Goal: Transaction & Acquisition: Purchase product/service

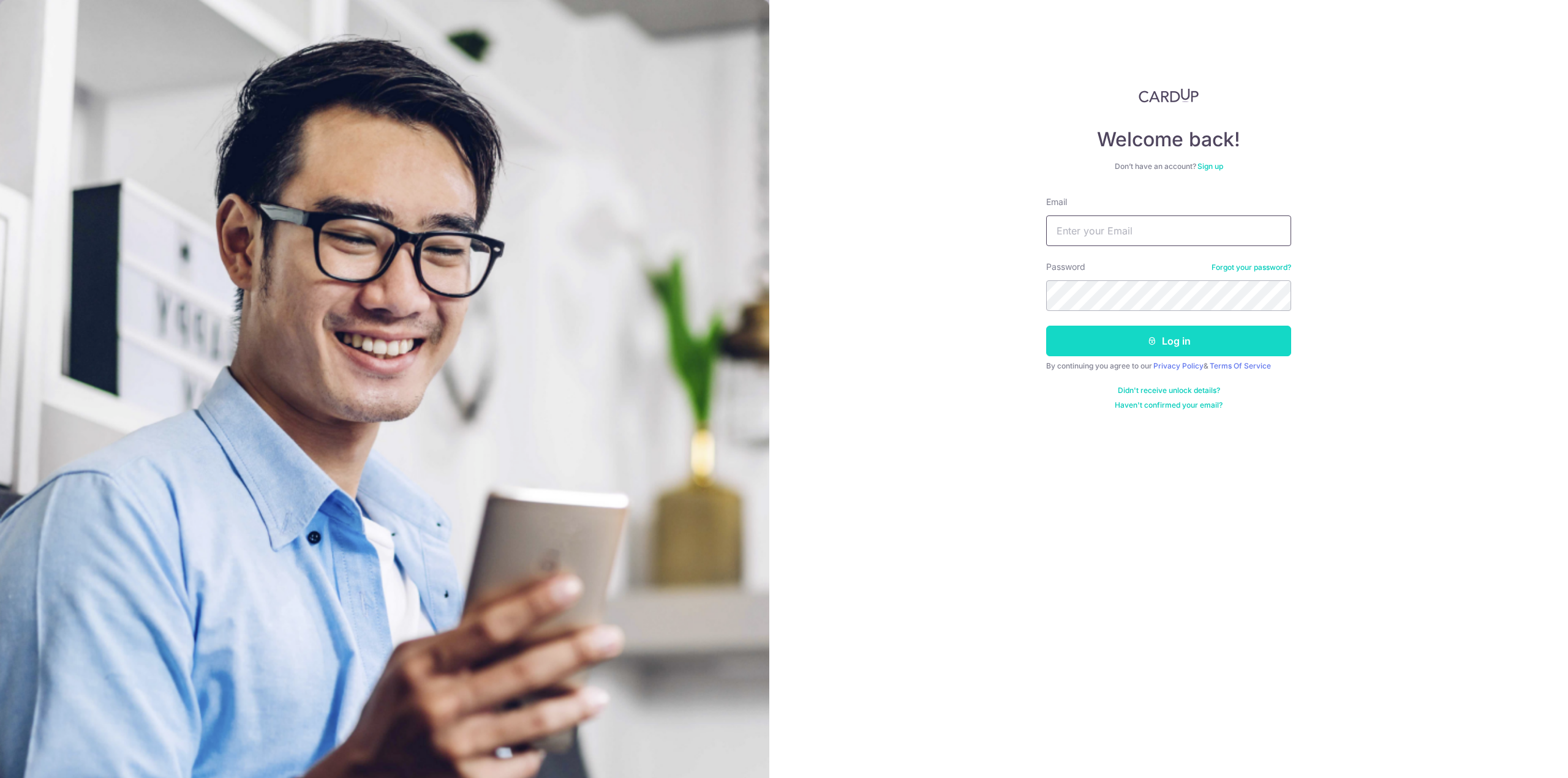
type input "leavia@126.com"
click at [1133, 349] on button "Log in" at bounding box center [1168, 341] width 245 height 30
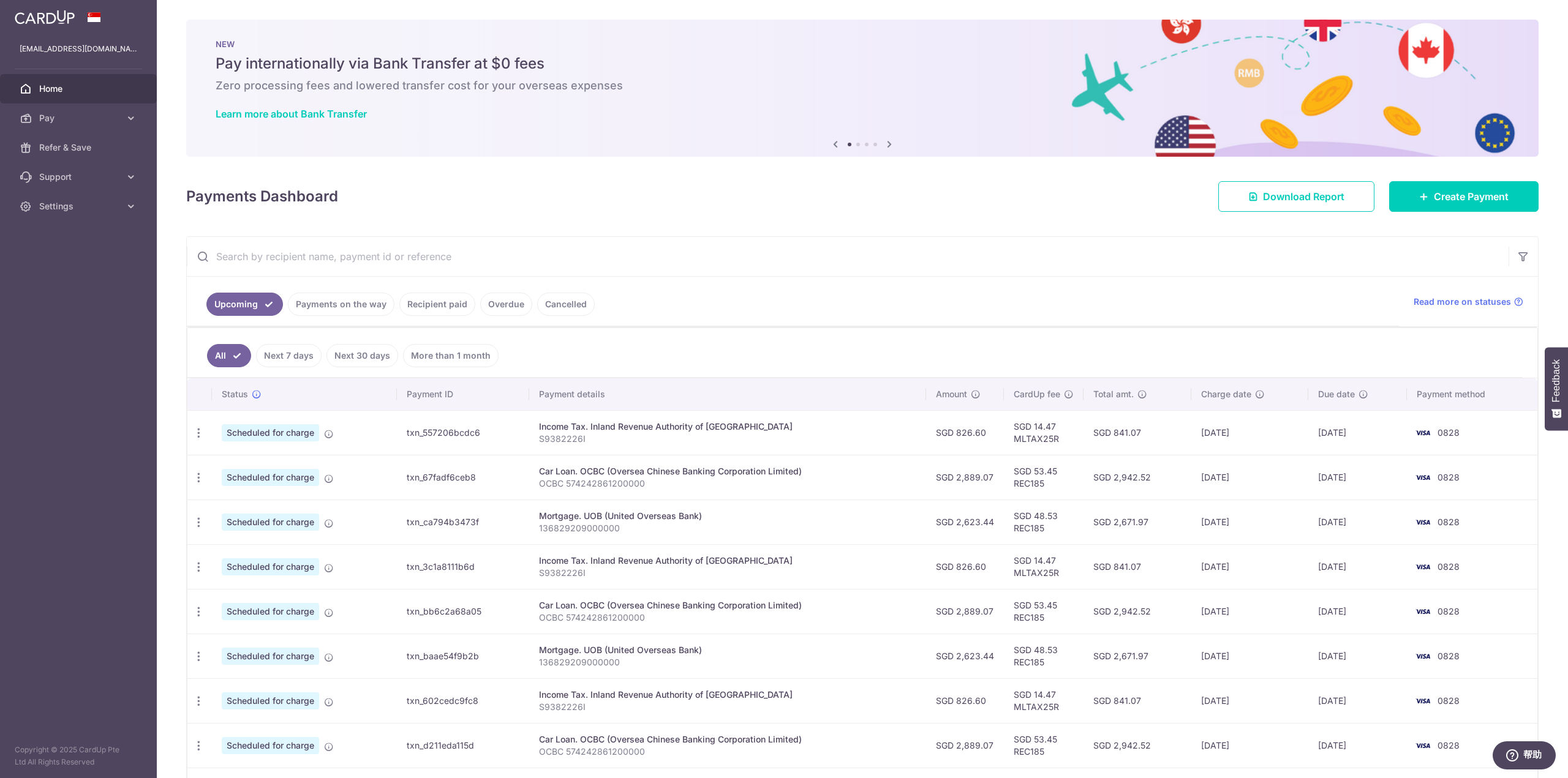
click at [451, 305] on link "Recipient paid" at bounding box center [437, 304] width 76 height 23
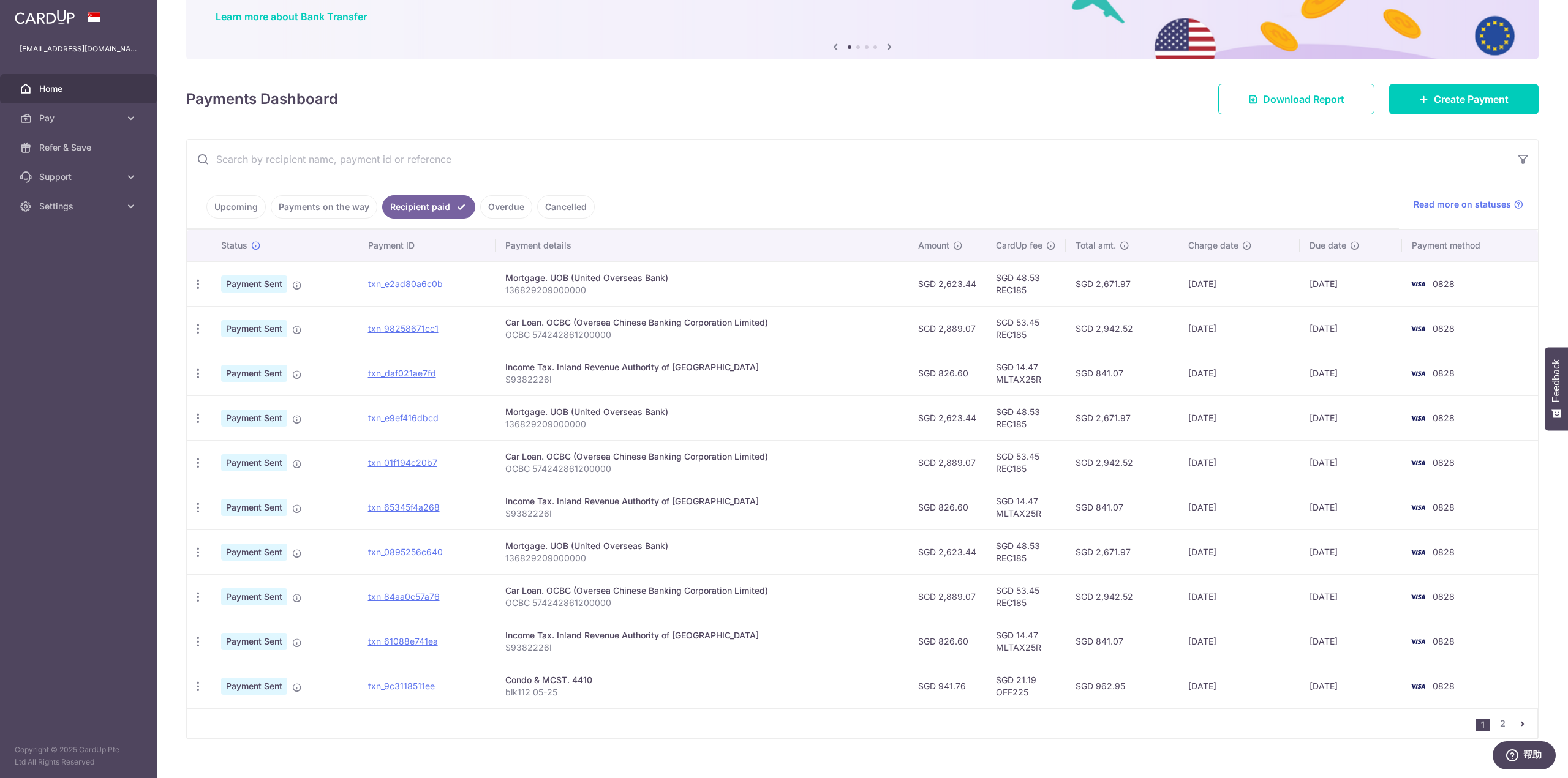
scroll to position [116, 0]
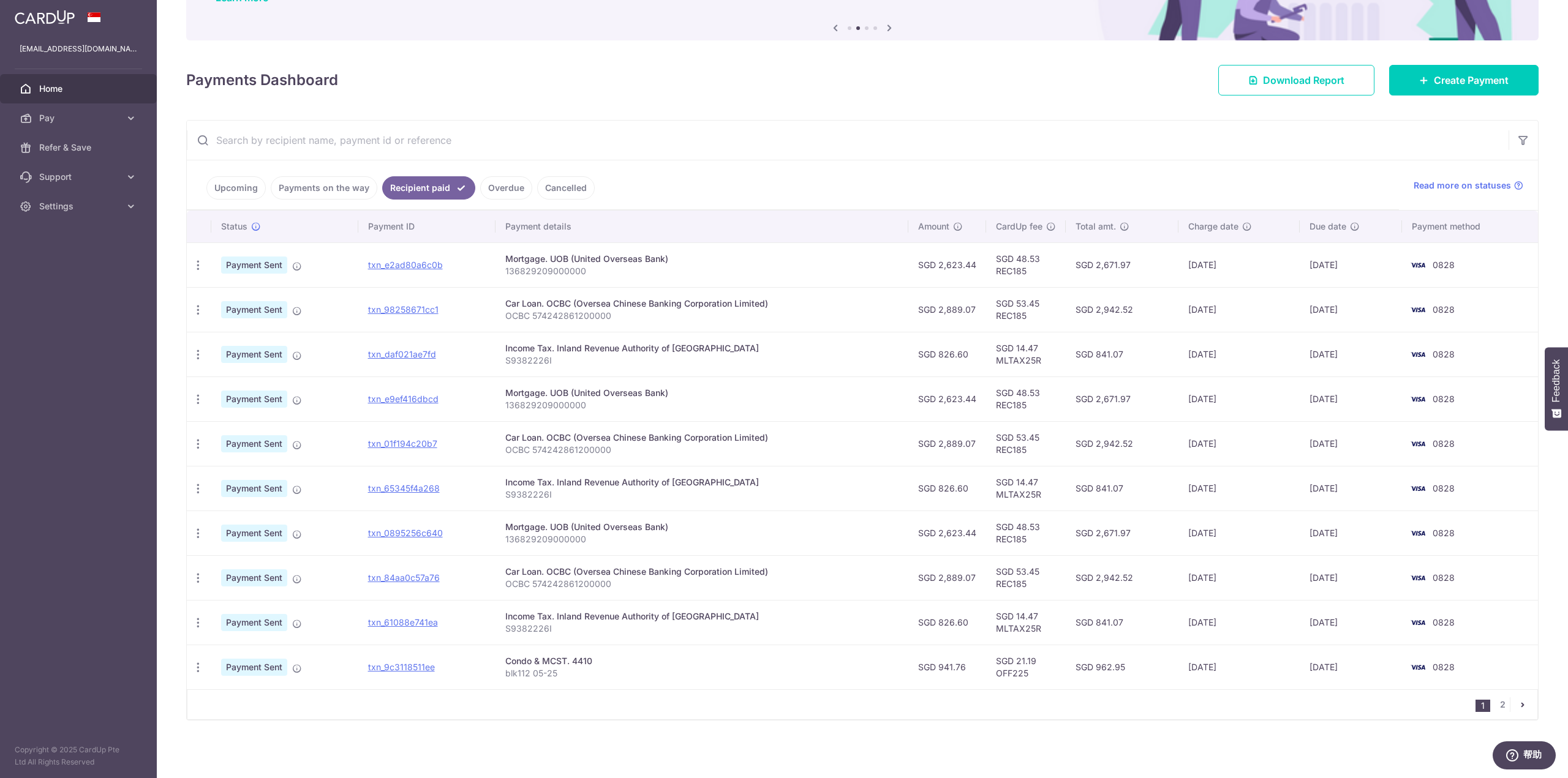
click at [562, 658] on div "Condo & MCST. 4410" at bounding box center [701, 661] width 393 height 13
click at [576, 697] on div "1 2" at bounding box center [862, 704] width 1351 height 30
drag, startPoint x: 561, startPoint y: 673, endPoint x: 504, endPoint y: 657, distance: 59.2
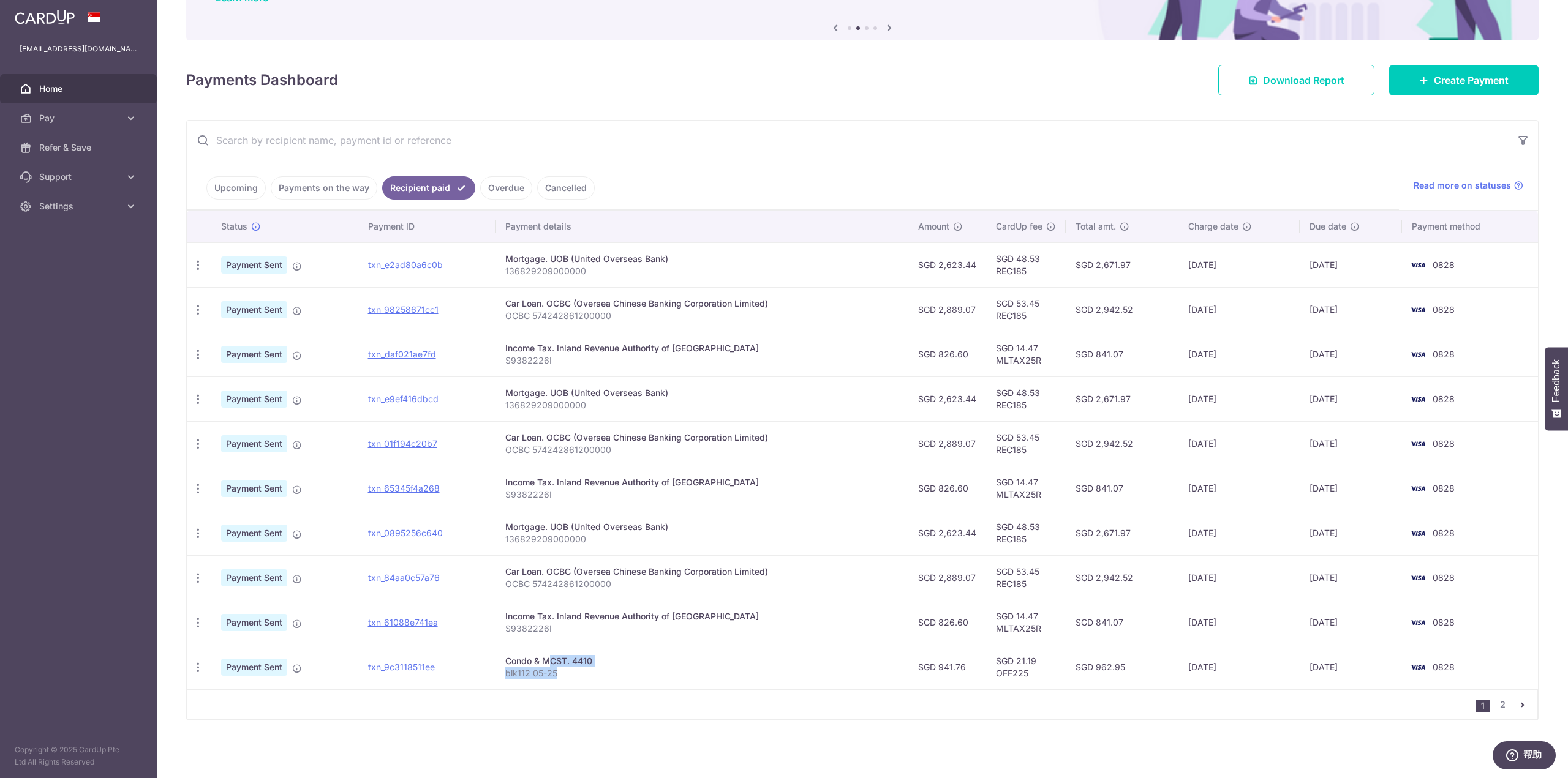
click at [504, 657] on td "Condo & MCST. 4410 blk112 05-25" at bounding box center [701, 666] width 412 height 44
copy td "Condo & MCST. 4410 blk112 05-25"
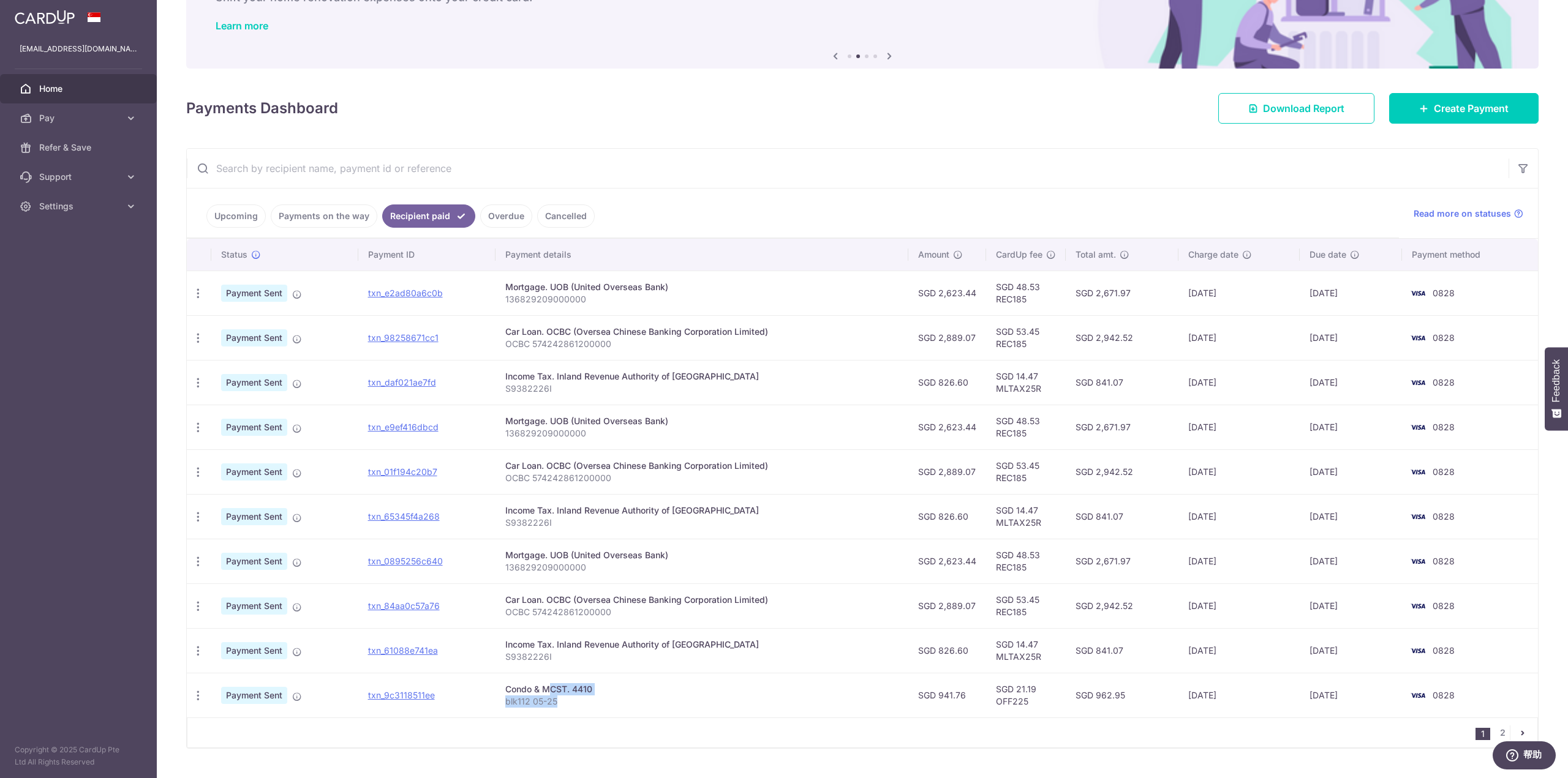
scroll to position [0, 0]
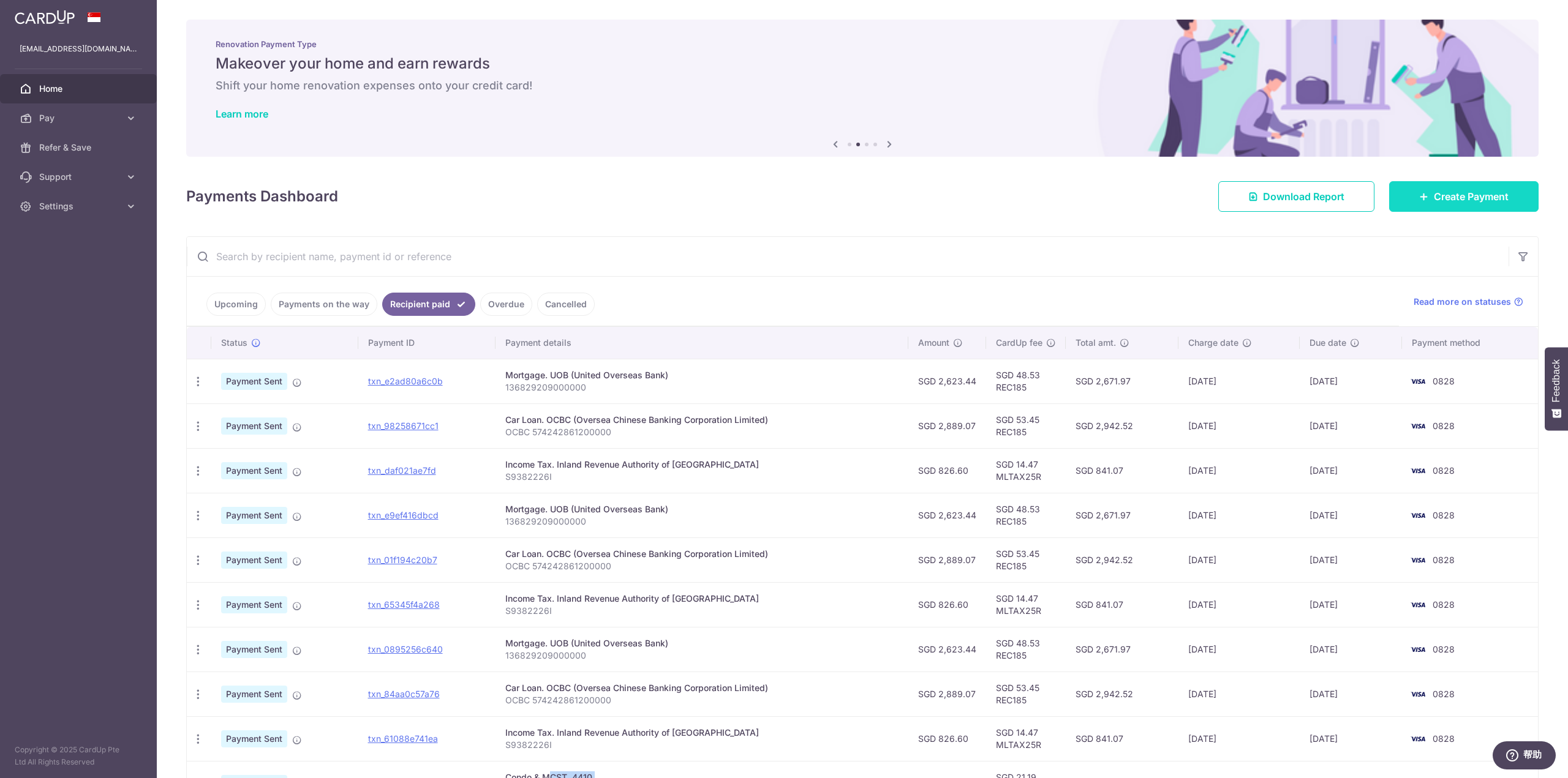
click at [1434, 199] on span "Create Payment" at bounding box center [1470, 197] width 75 height 15
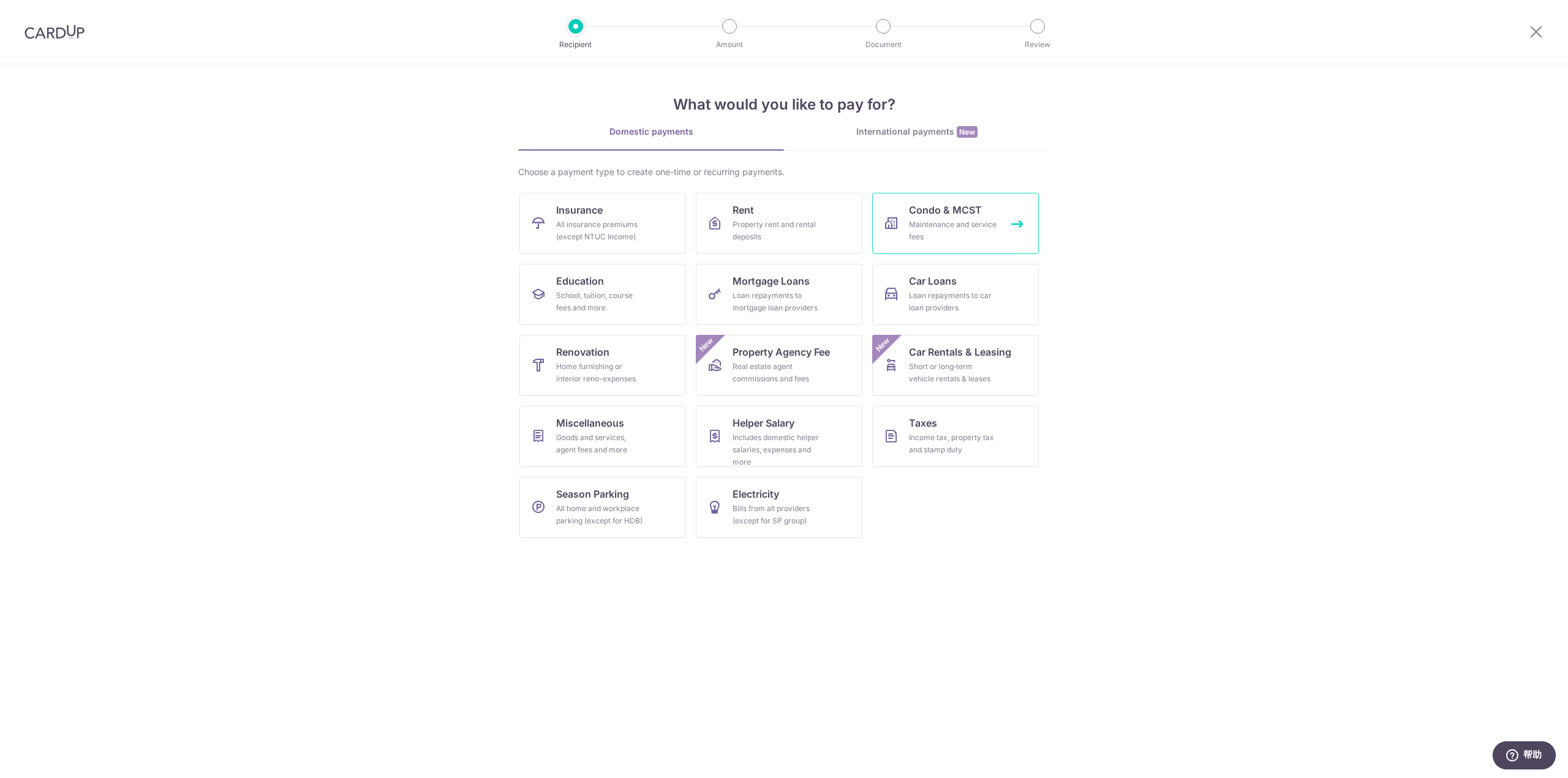
click at [1004, 230] on link "Condo & MCST Maintenance and service fees" at bounding box center [955, 223] width 166 height 61
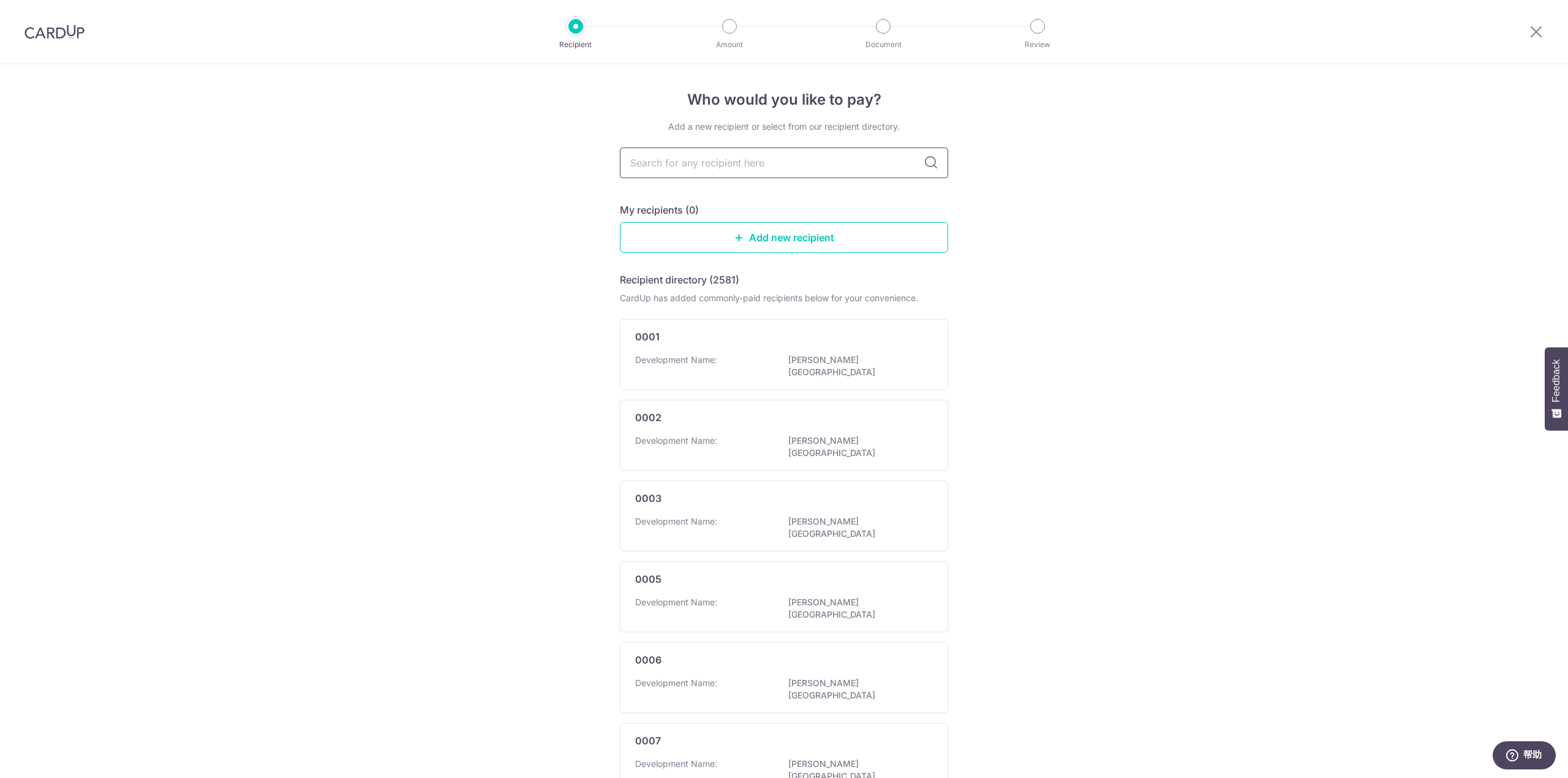
click at [833, 167] on input "text" at bounding box center [784, 163] width 328 height 30
type input "Condo & MCST. 4410 blk112 05-25"
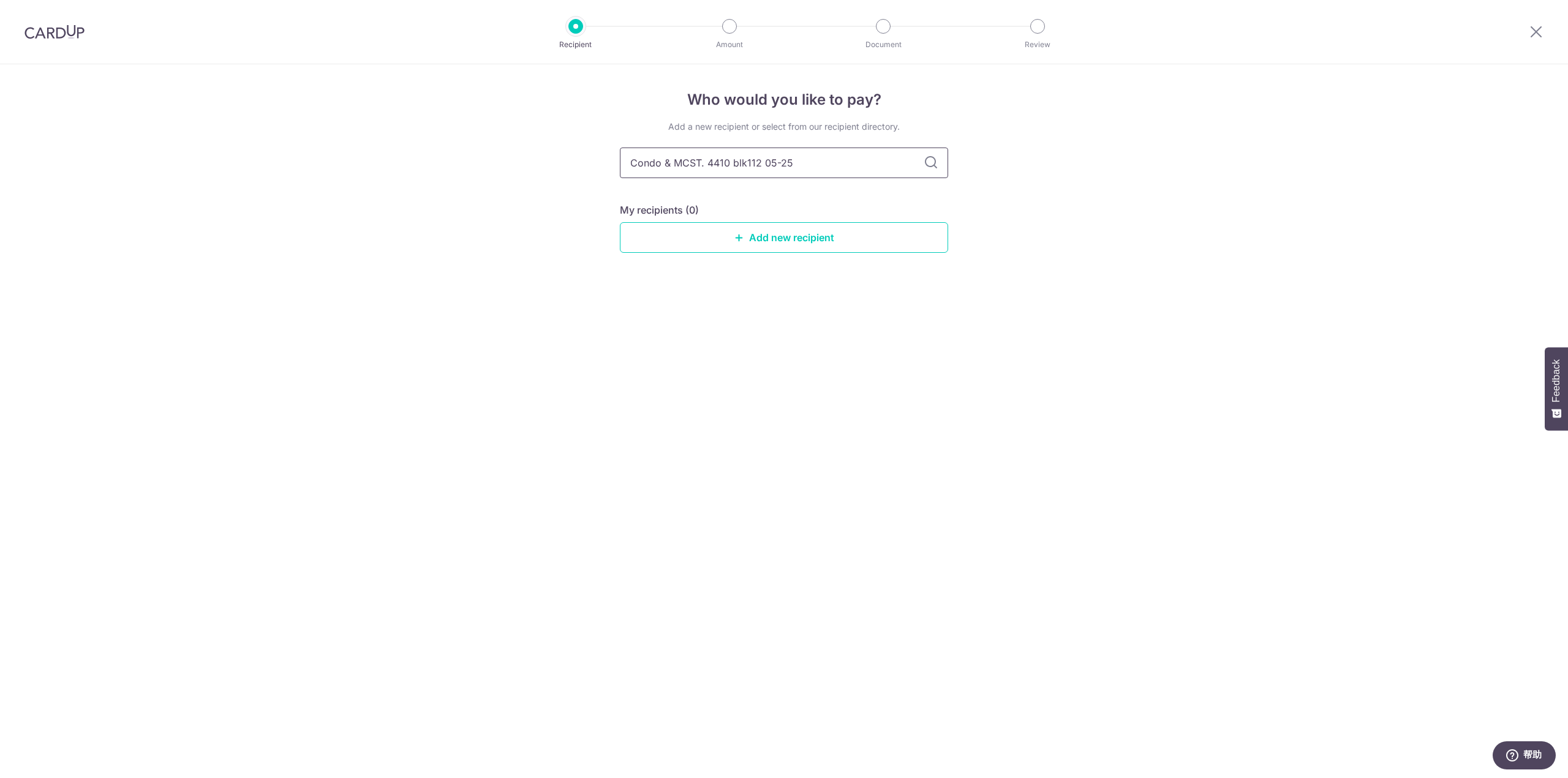
drag, startPoint x: 802, startPoint y: 166, endPoint x: 626, endPoint y: 151, distance: 176.6
click at [626, 151] on input "Condo & MCST. 4410 blk112 05-25" at bounding box center [784, 163] width 328 height 30
click at [747, 155] on input "Condo & MCST. 4410 blk112 05-25" at bounding box center [784, 163] width 328 height 30
drag, startPoint x: 751, startPoint y: 162, endPoint x: 868, endPoint y: 171, distance: 117.3
click at [866, 169] on input "Condo & MCST. 4410 blk112 05-25" at bounding box center [784, 163] width 328 height 30
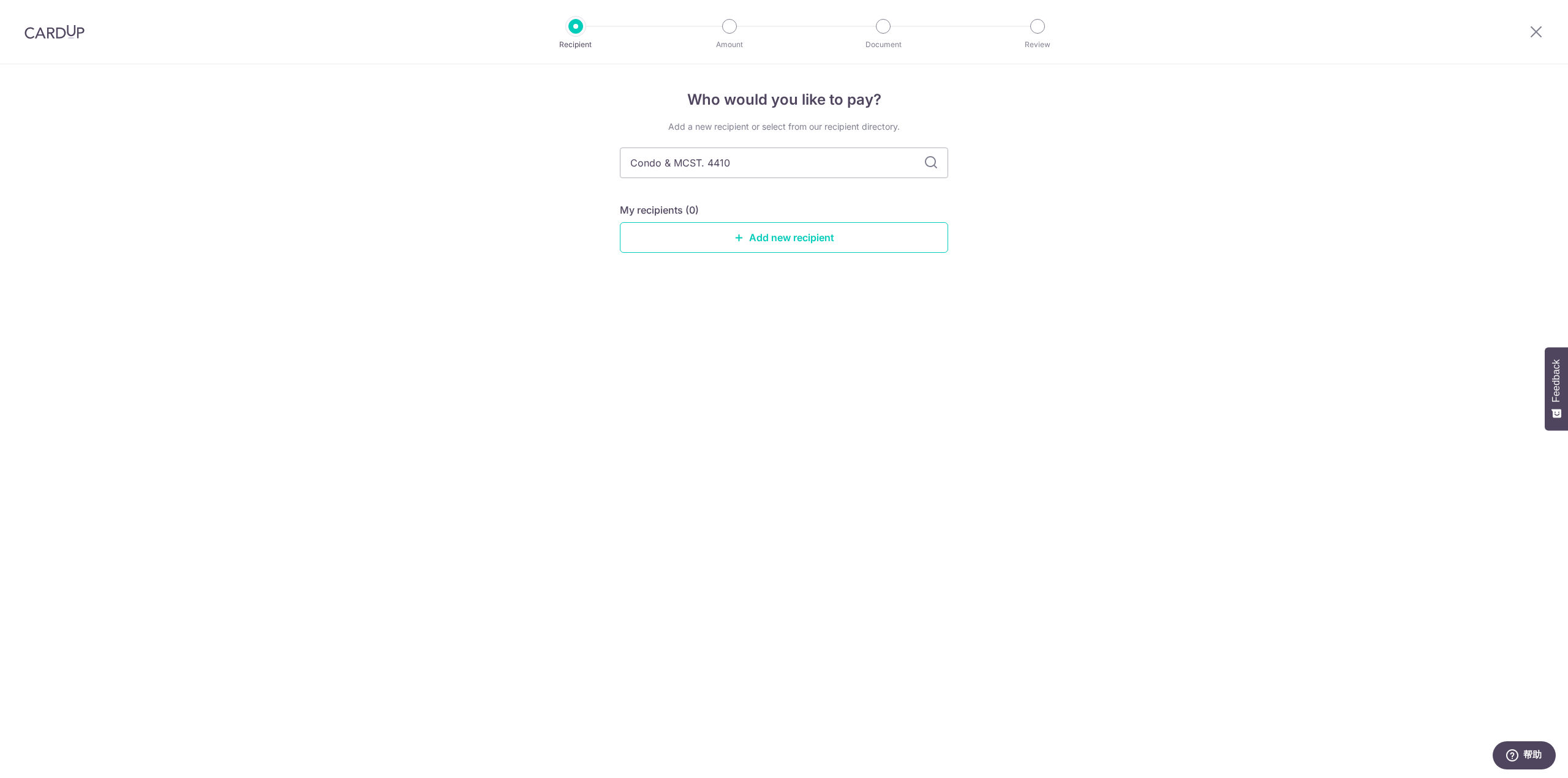
type input "Condo & MCST. 4410"
click at [1089, 248] on div "Who would you like to pay? Add a new recipient or select from our recipient dir…" at bounding box center [784, 421] width 1568 height 714
drag, startPoint x: 791, startPoint y: 167, endPoint x: 537, endPoint y: 137, distance: 255.8
click at [537, 137] on div "Who would you like to pay? Add a new recipient or select from our recipient dir…" at bounding box center [784, 421] width 1568 height 714
click at [1034, 284] on div "Who would you like to pay? Add a new recipient or select from our recipient dir…" at bounding box center [784, 421] width 1568 height 714
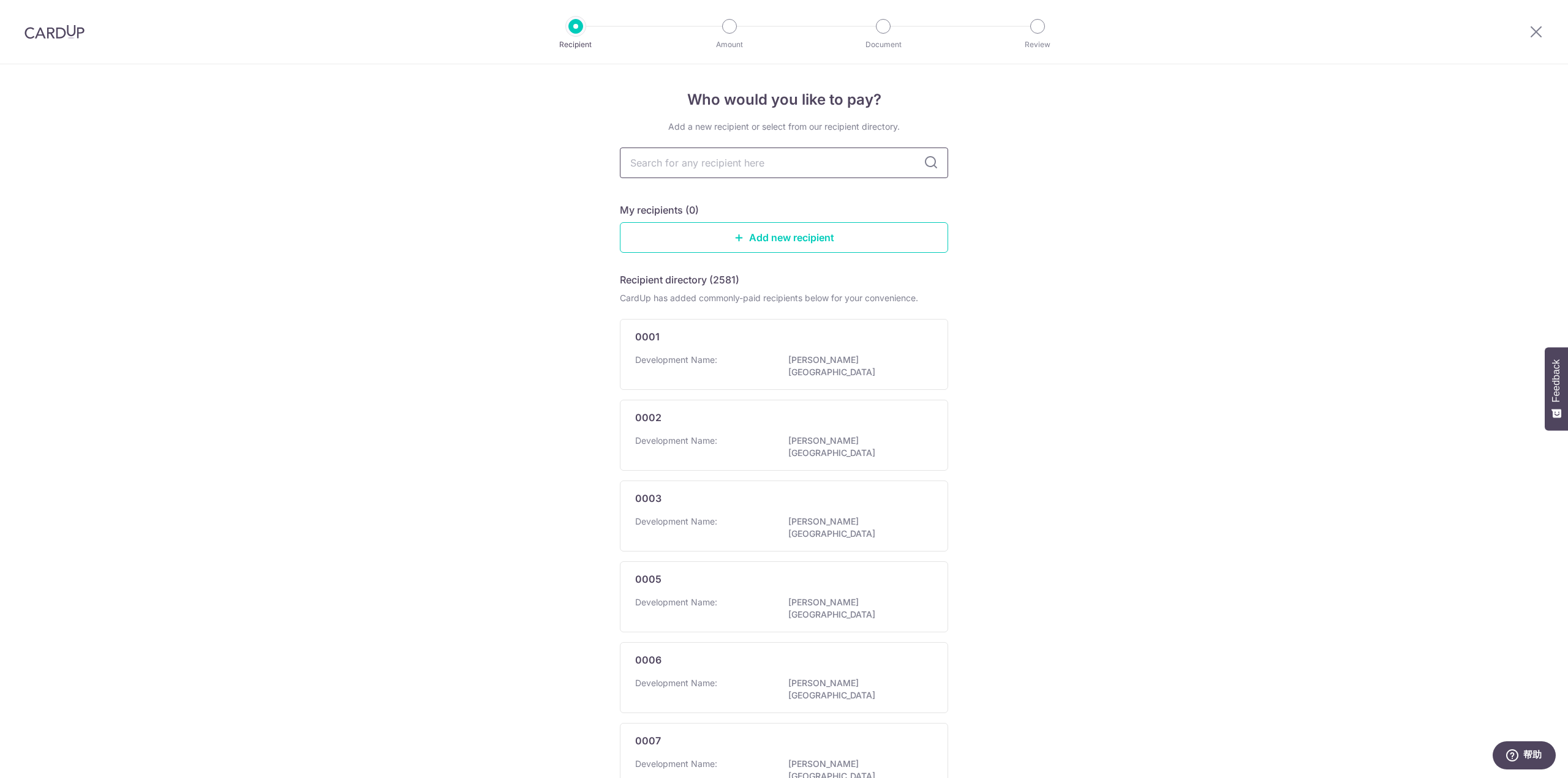
click at [847, 159] on input "text" at bounding box center [784, 163] width 328 height 30
type input "4410"
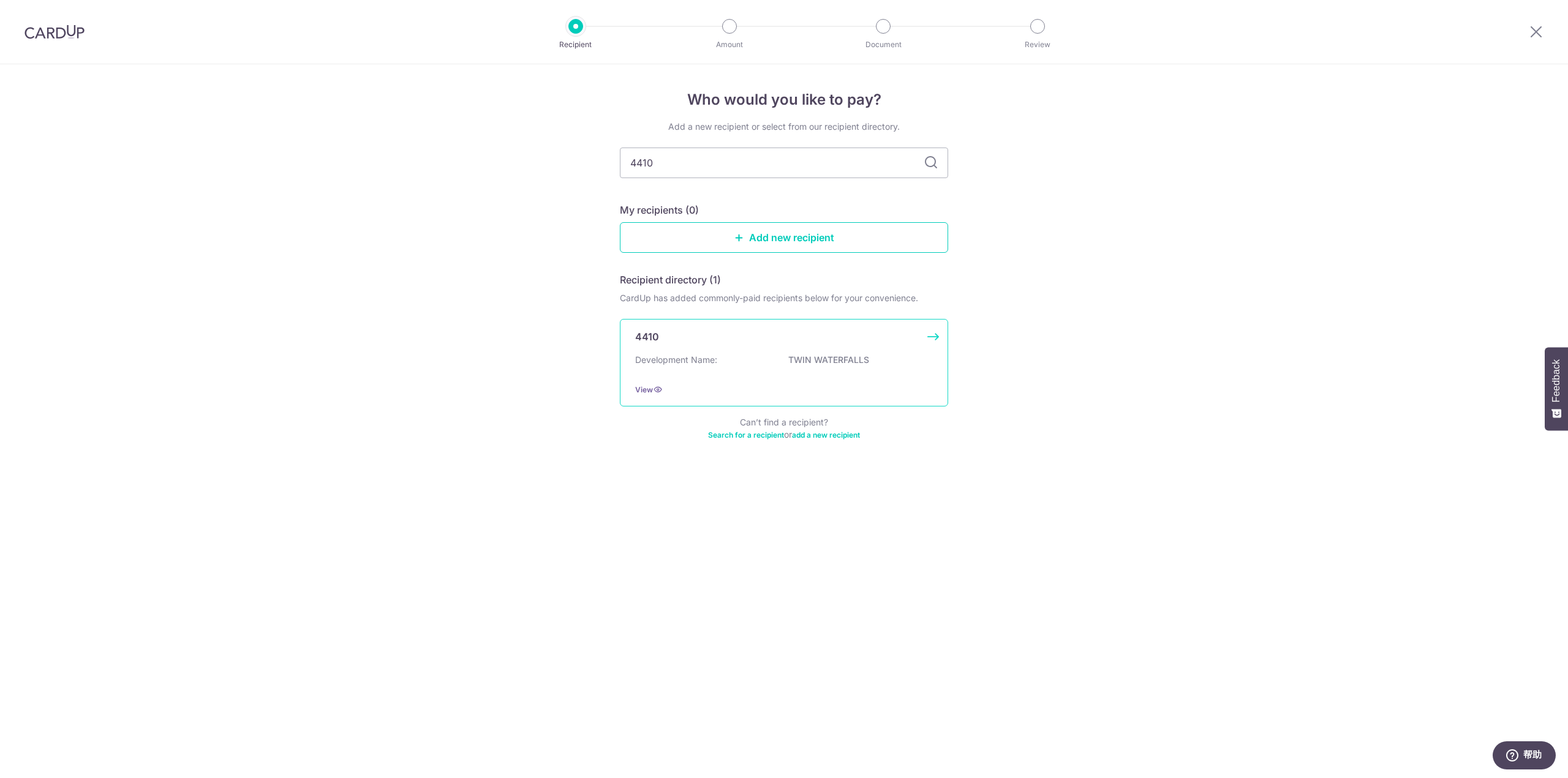
click at [888, 360] on p "TWIN WATERFALLS" at bounding box center [857, 360] width 138 height 13
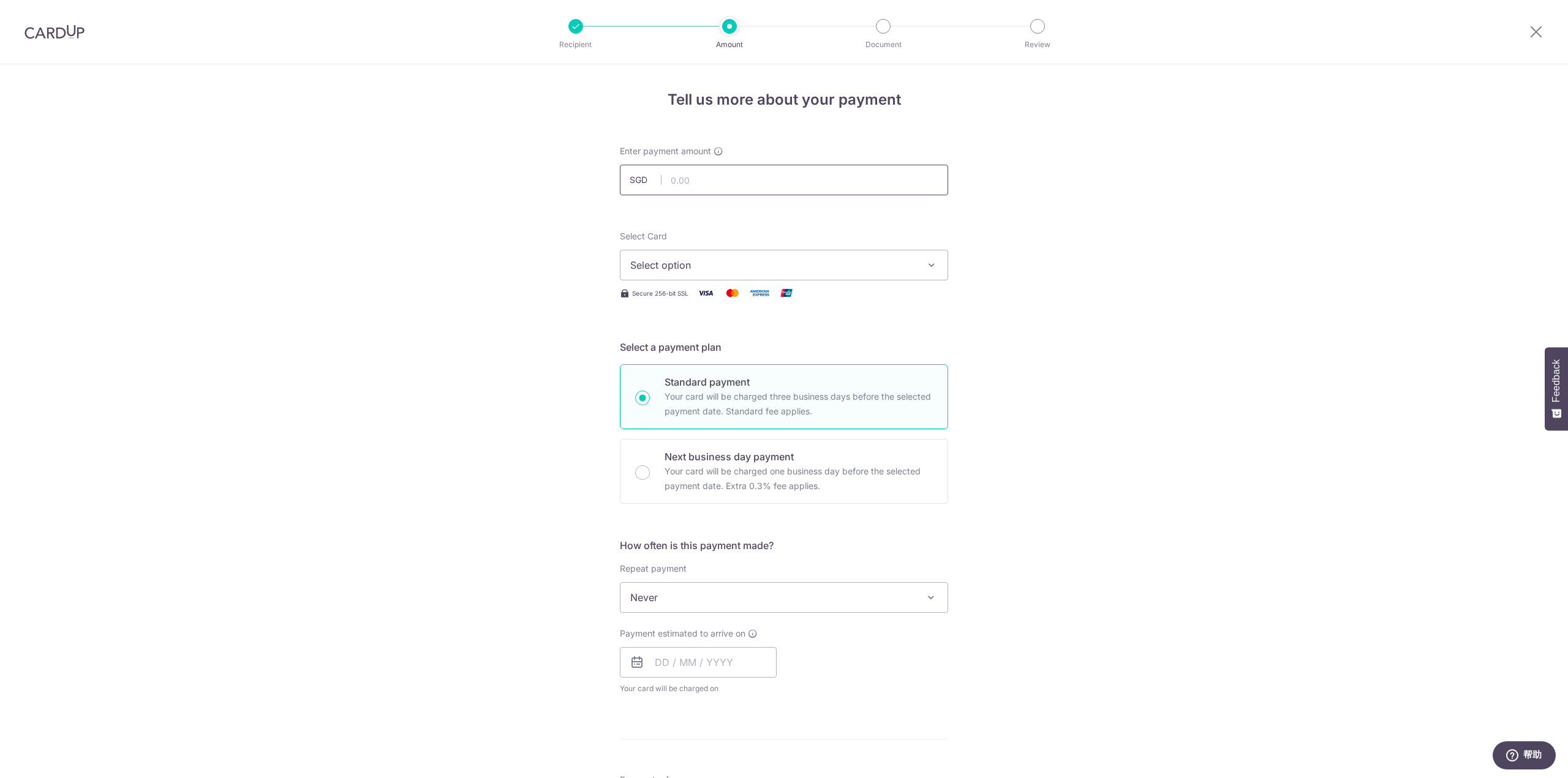
click at [787, 184] on input "text" at bounding box center [784, 180] width 328 height 30
type input "941.76"
click at [1059, 293] on div "Tell us more about your payment Enter payment amount SGD 941.76 941.76 Select C…" at bounding box center [784, 618] width 1568 height 1107
click at [890, 260] on span "Select option" at bounding box center [773, 265] width 285 height 15
click at [890, 344] on link "**** 0828" at bounding box center [784, 352] width 327 height 30
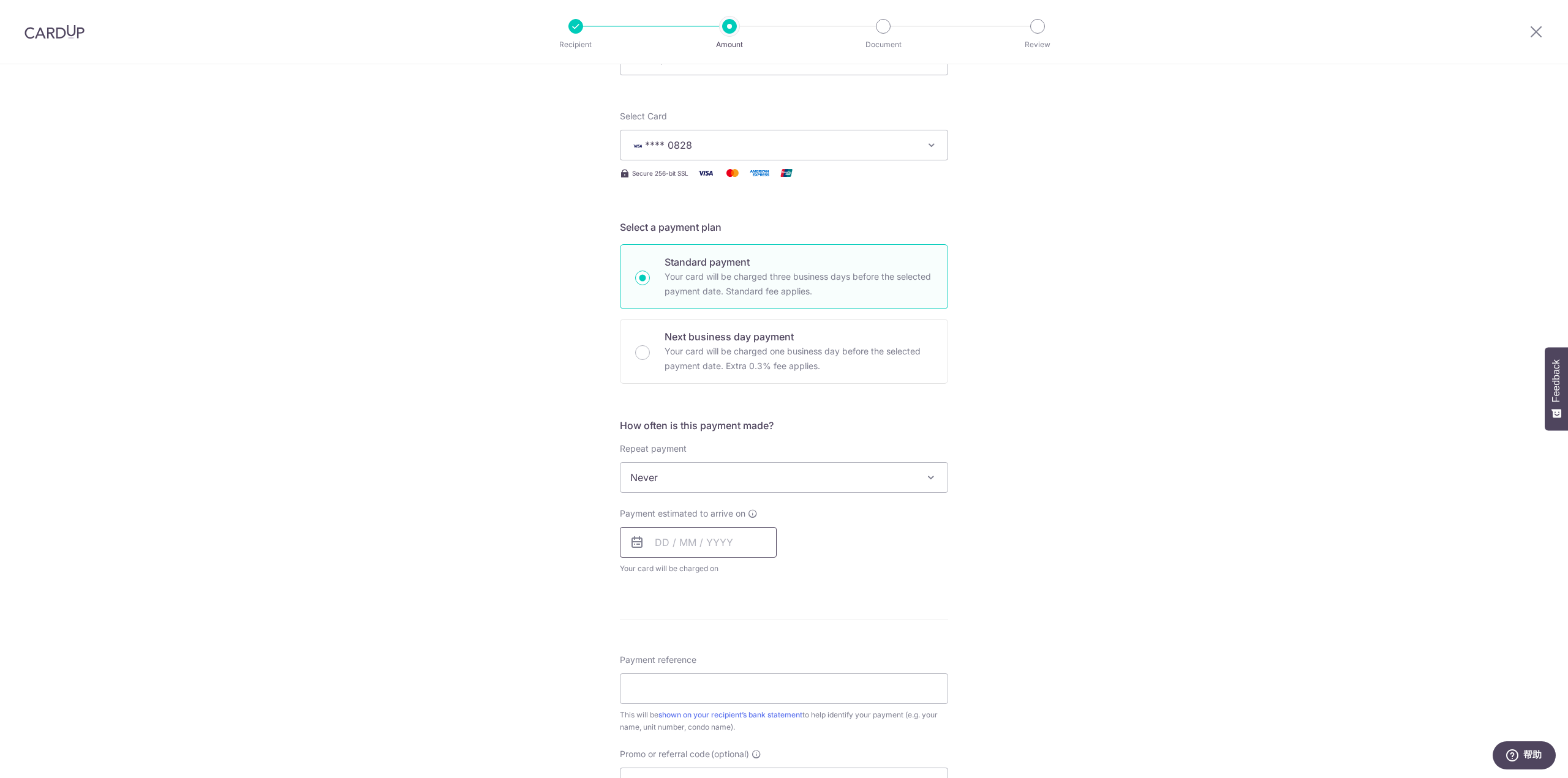
scroll to position [123, 0]
click at [742, 538] on input "text" at bounding box center [698, 539] width 157 height 30
drag, startPoint x: 721, startPoint y: 652, endPoint x: 982, endPoint y: 606, distance: 265.0
click at [721, 652] on link "10" at bounding box center [718, 651] width 20 height 20
type input "[DATE]"
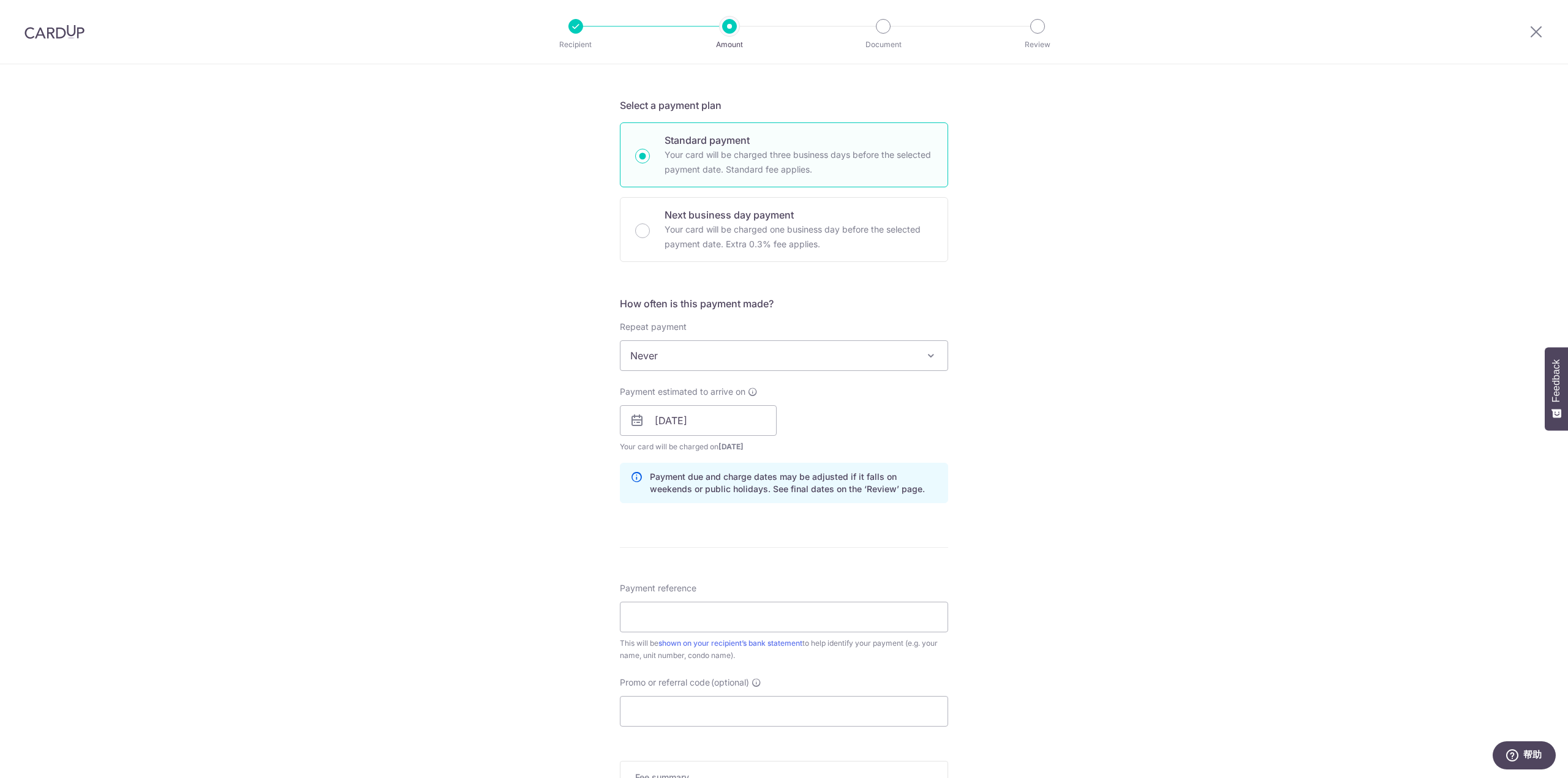
scroll to position [245, 0]
click at [891, 614] on input "Payment reference" at bounding box center [784, 613] width 328 height 30
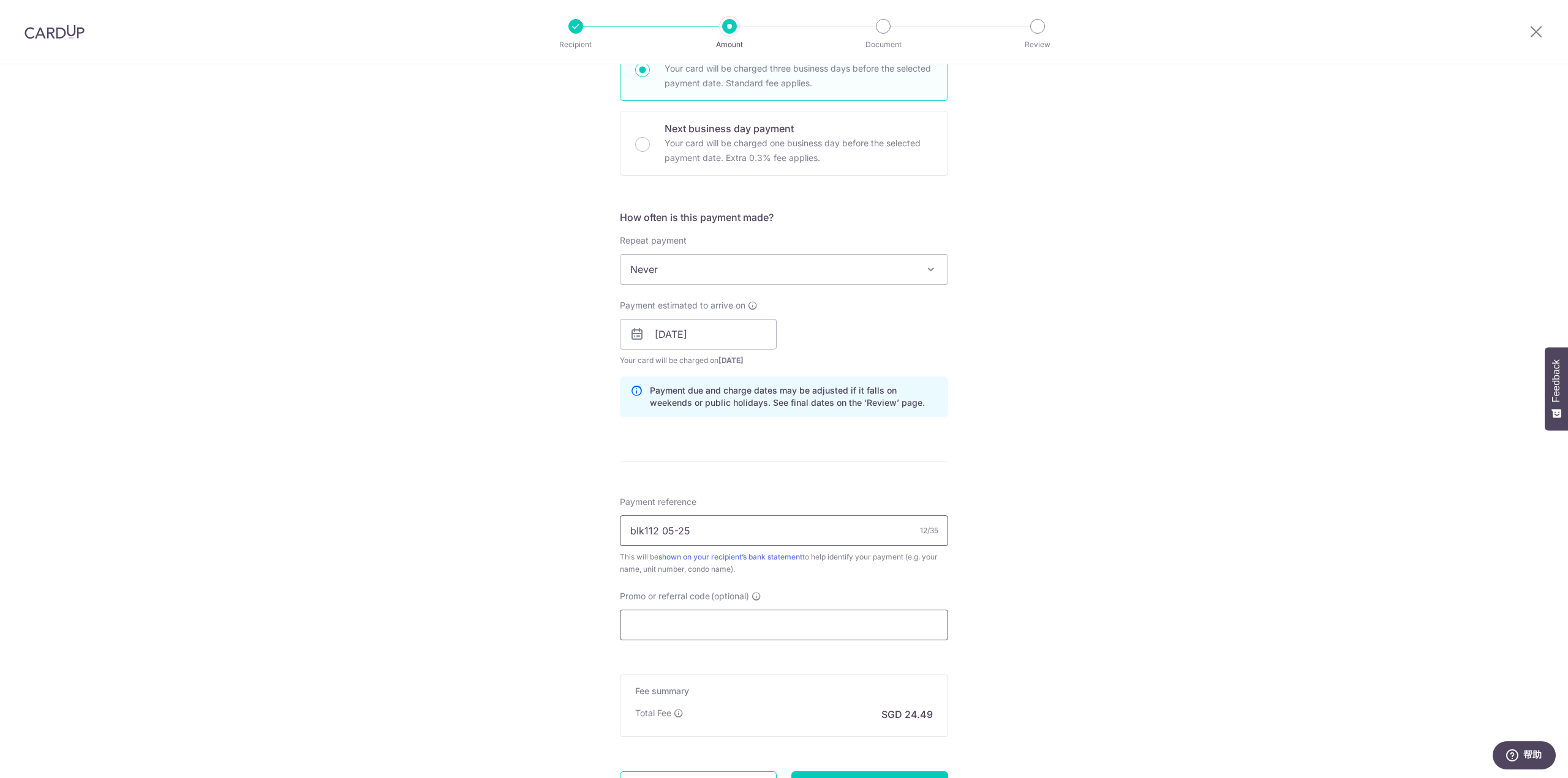
scroll to position [367, 0]
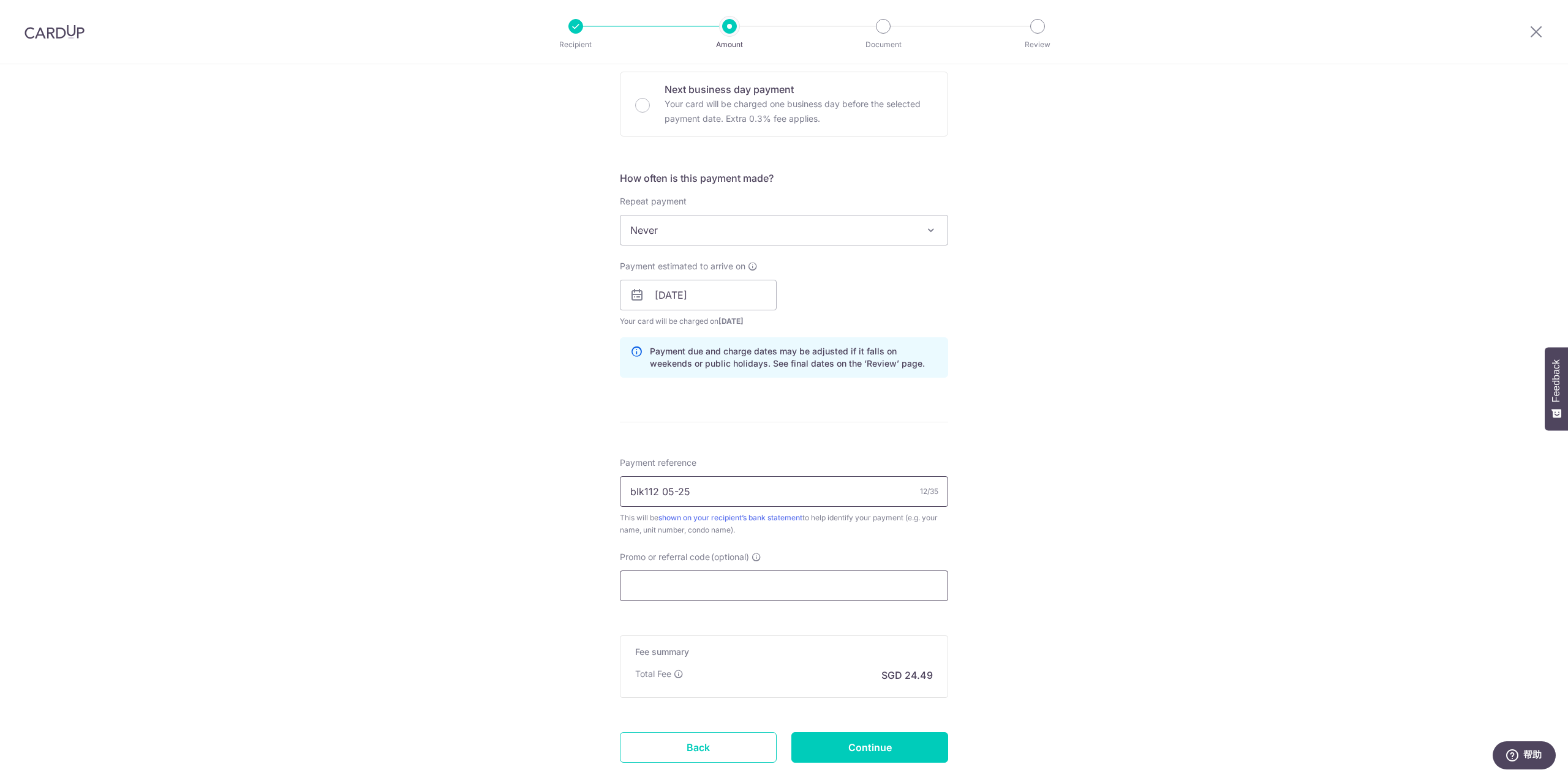
type input "blk112 05-25"
click at [865, 583] on input "Promo or referral code (optional)" at bounding box center [784, 585] width 328 height 30
paste input "OFF225"
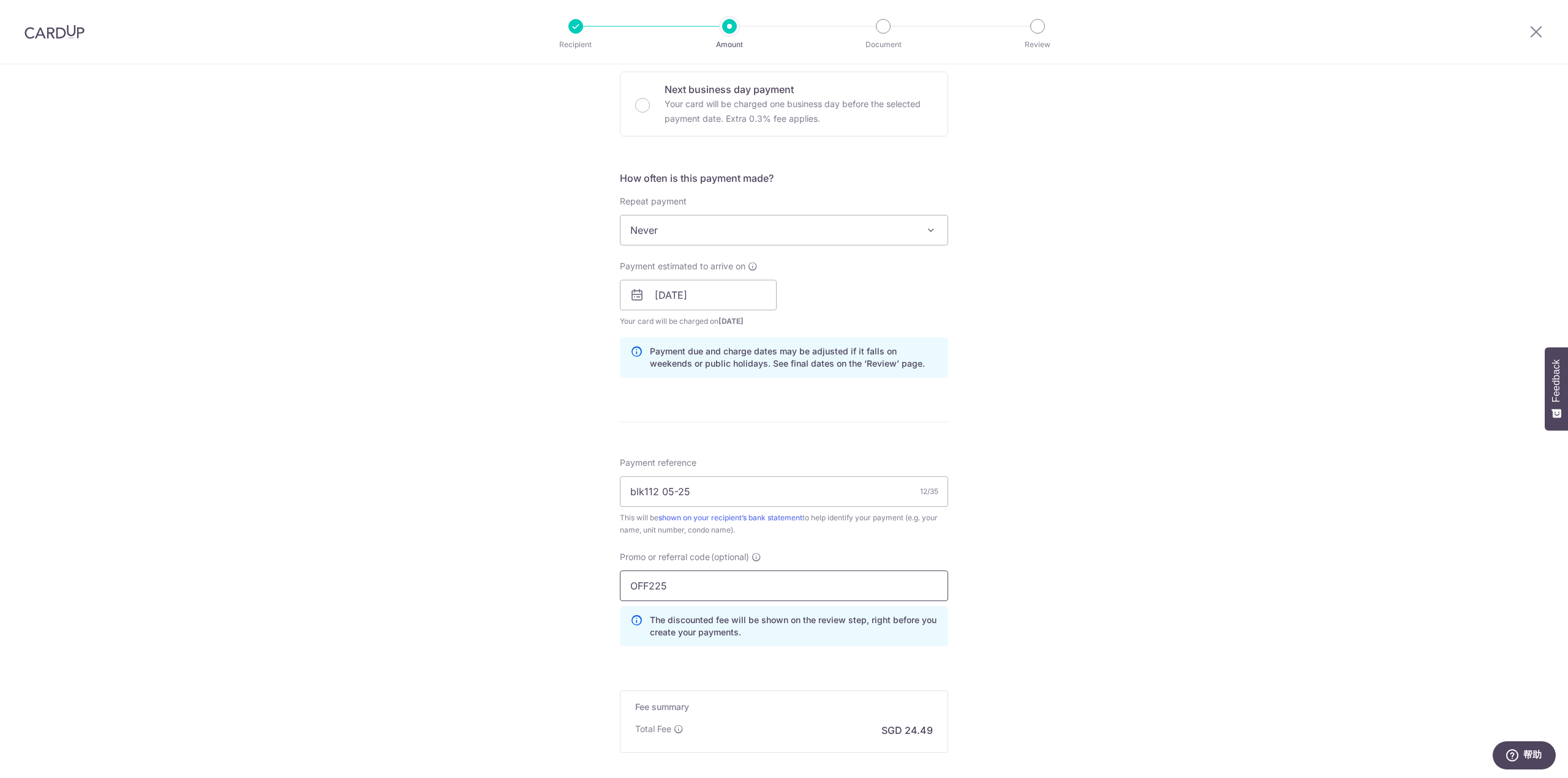
type input "OFF225"
click at [489, 587] on div "Tell us more about your payment Enter payment amount SGD 941.76 941.76 Select C…" at bounding box center [784, 303] width 1568 height 1212
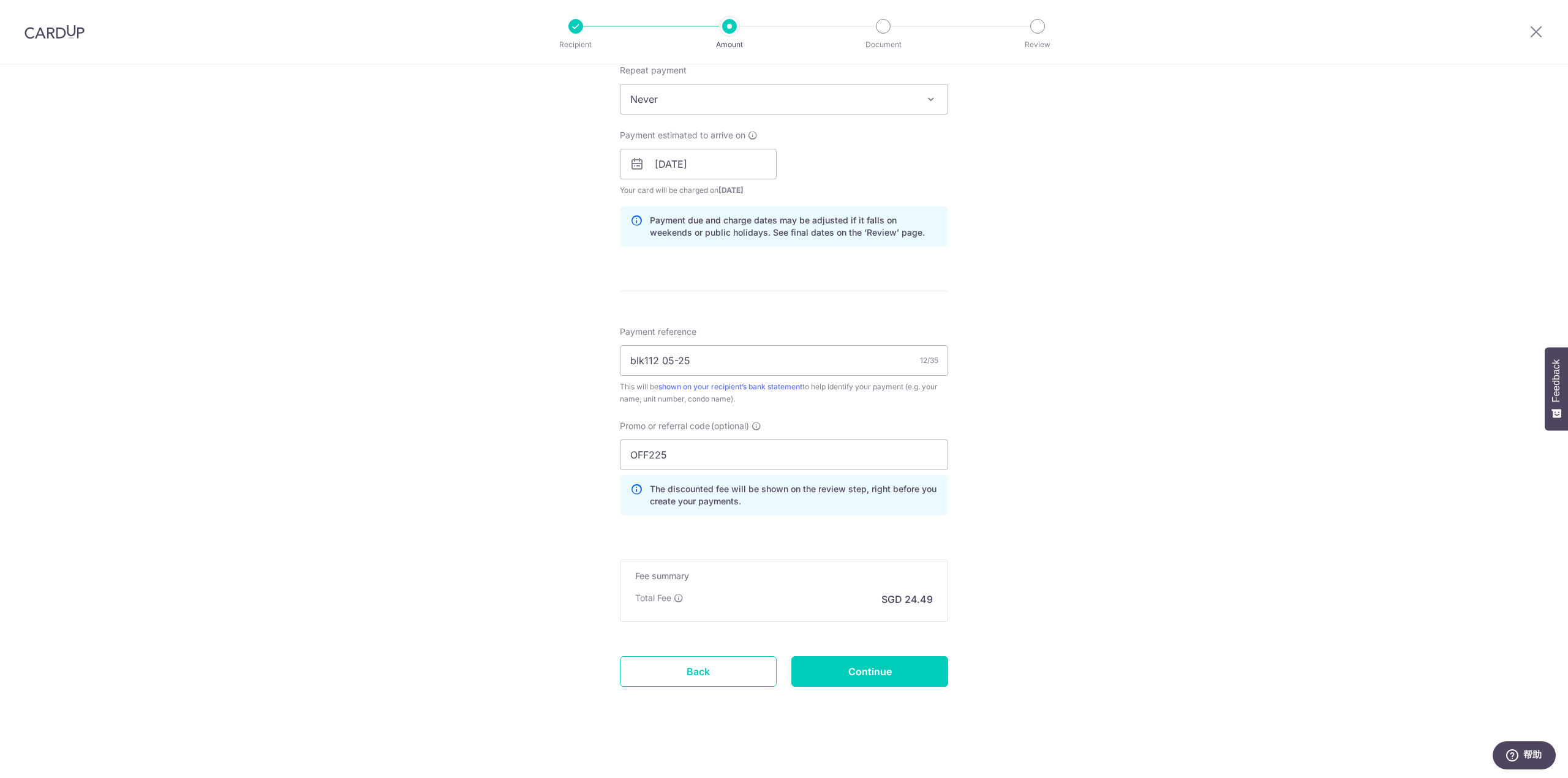
scroll to position [499, 0]
click at [903, 668] on input "Continue" at bounding box center [869, 670] width 157 height 30
type input "Create Schedule"
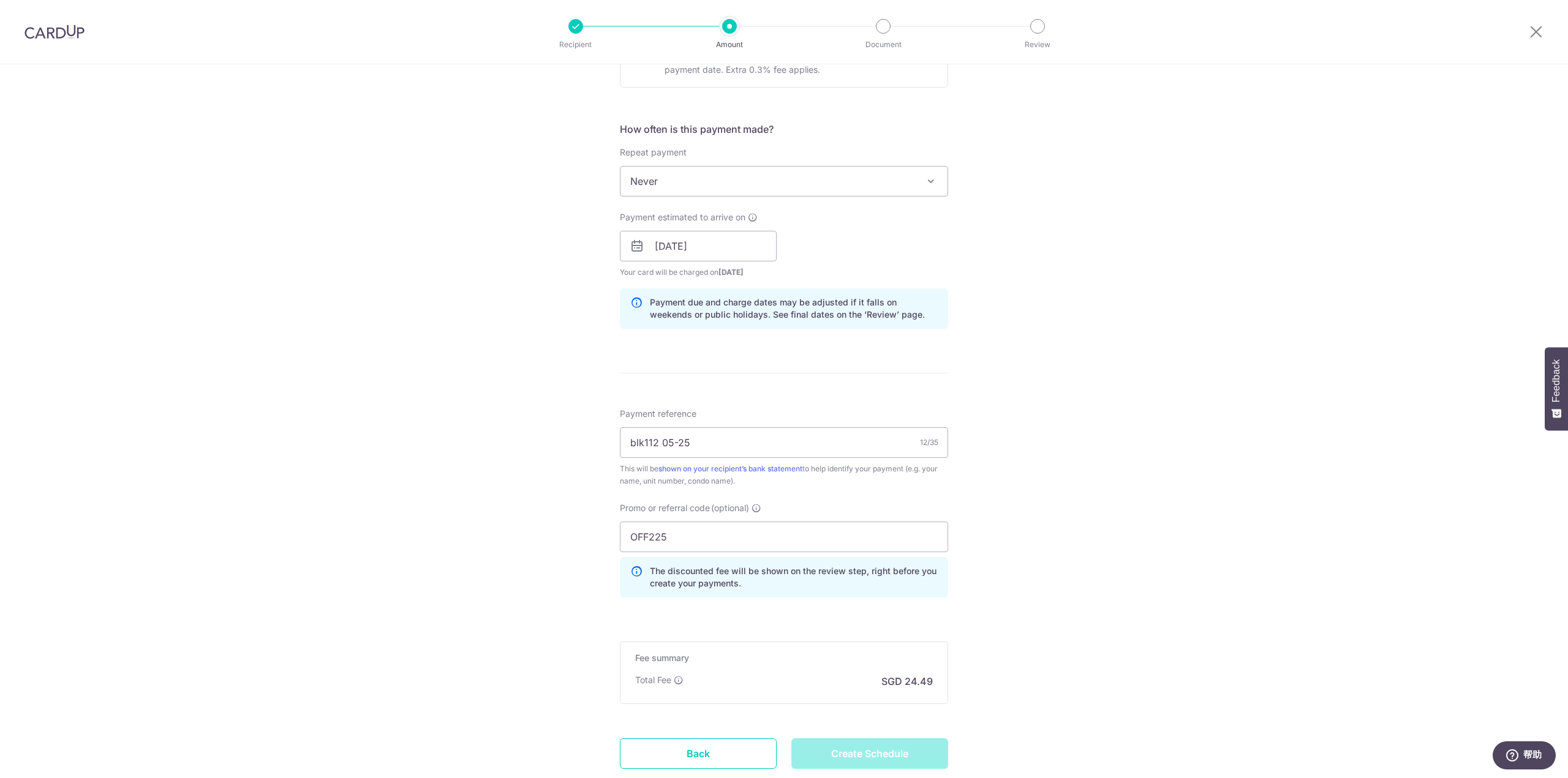
scroll to position [437, 0]
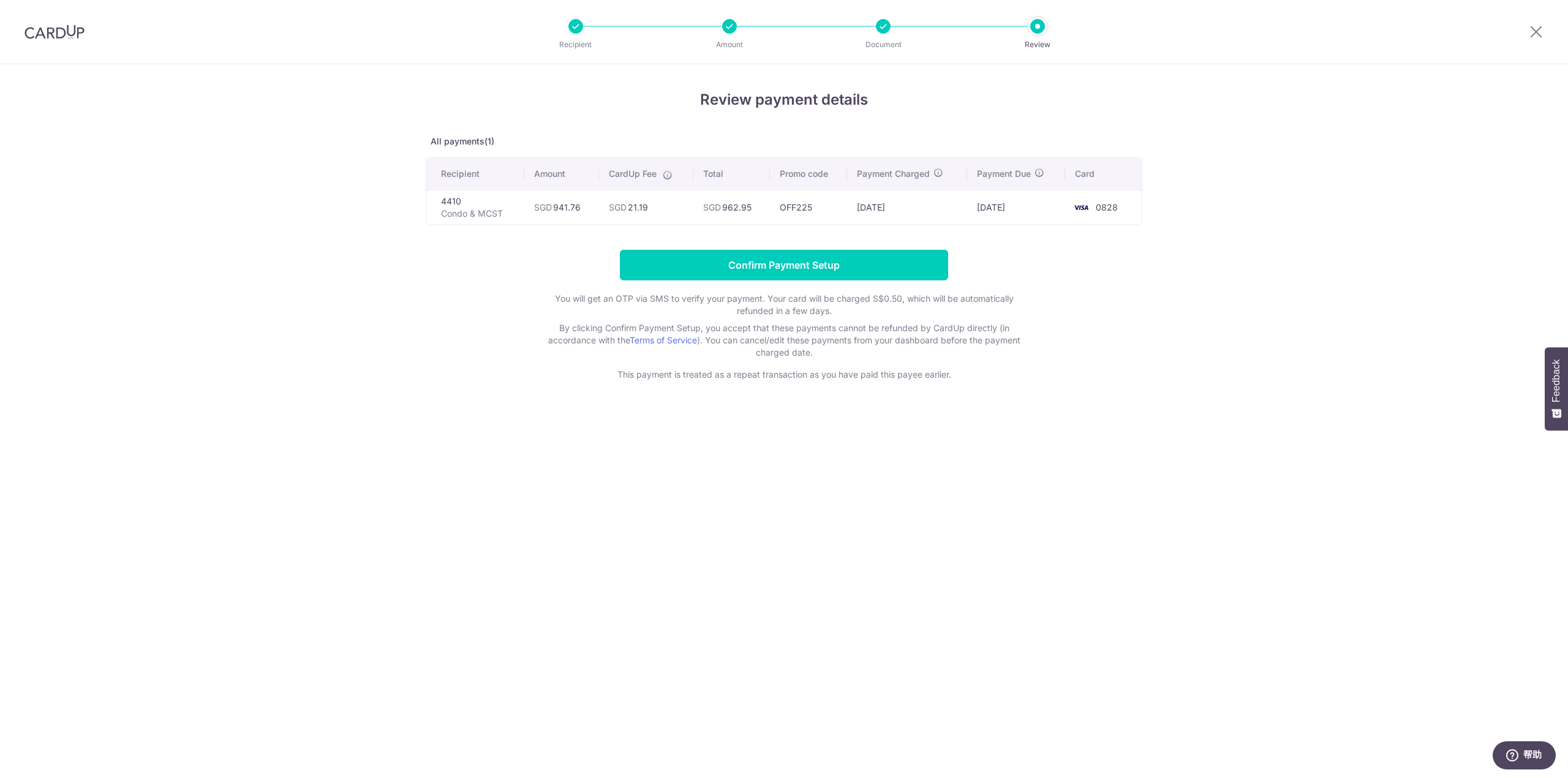
click at [68, 33] on img at bounding box center [54, 32] width 60 height 15
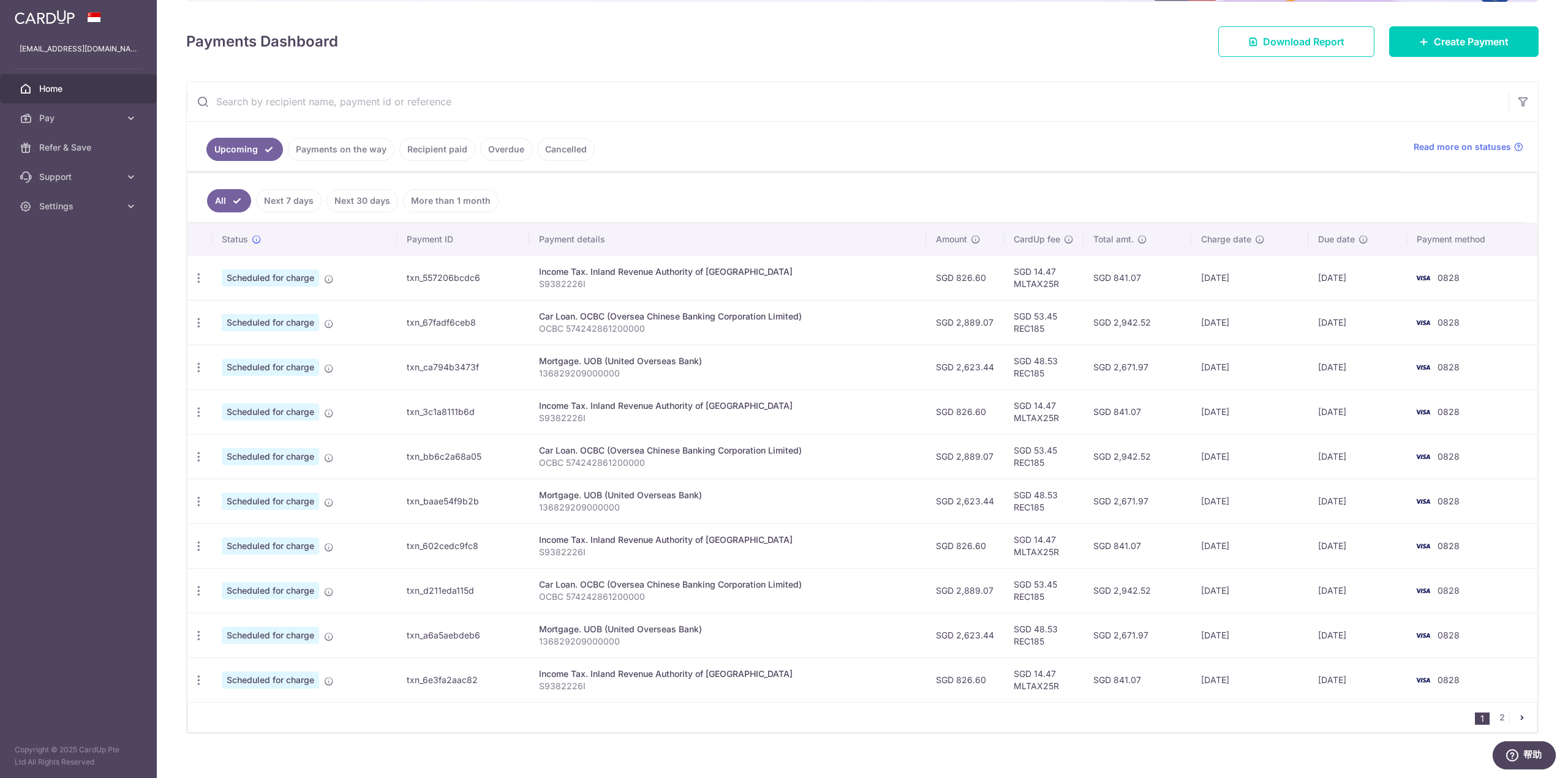
scroll to position [154, 0]
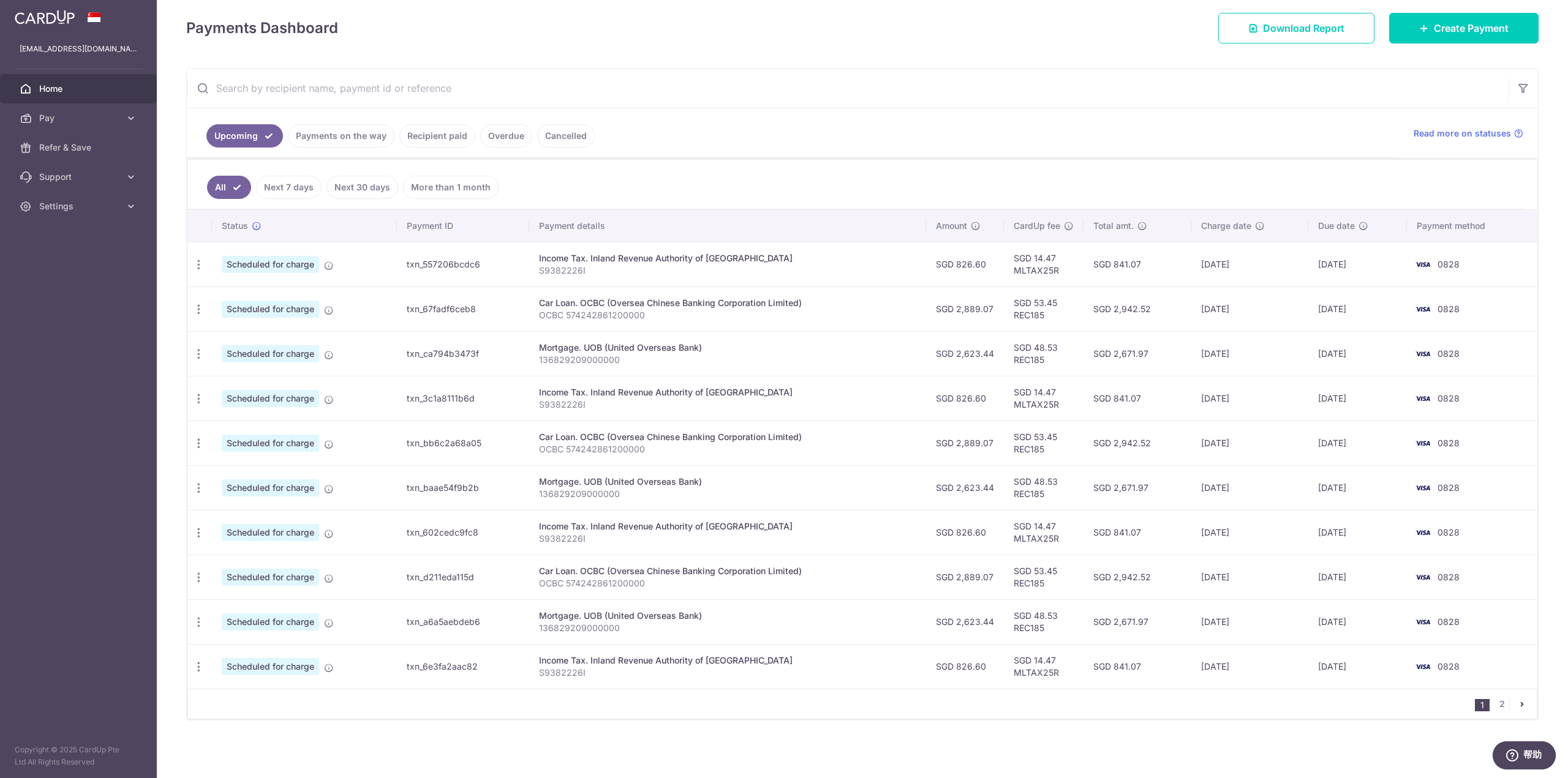
click at [437, 139] on link "Recipient paid" at bounding box center [437, 135] width 76 height 23
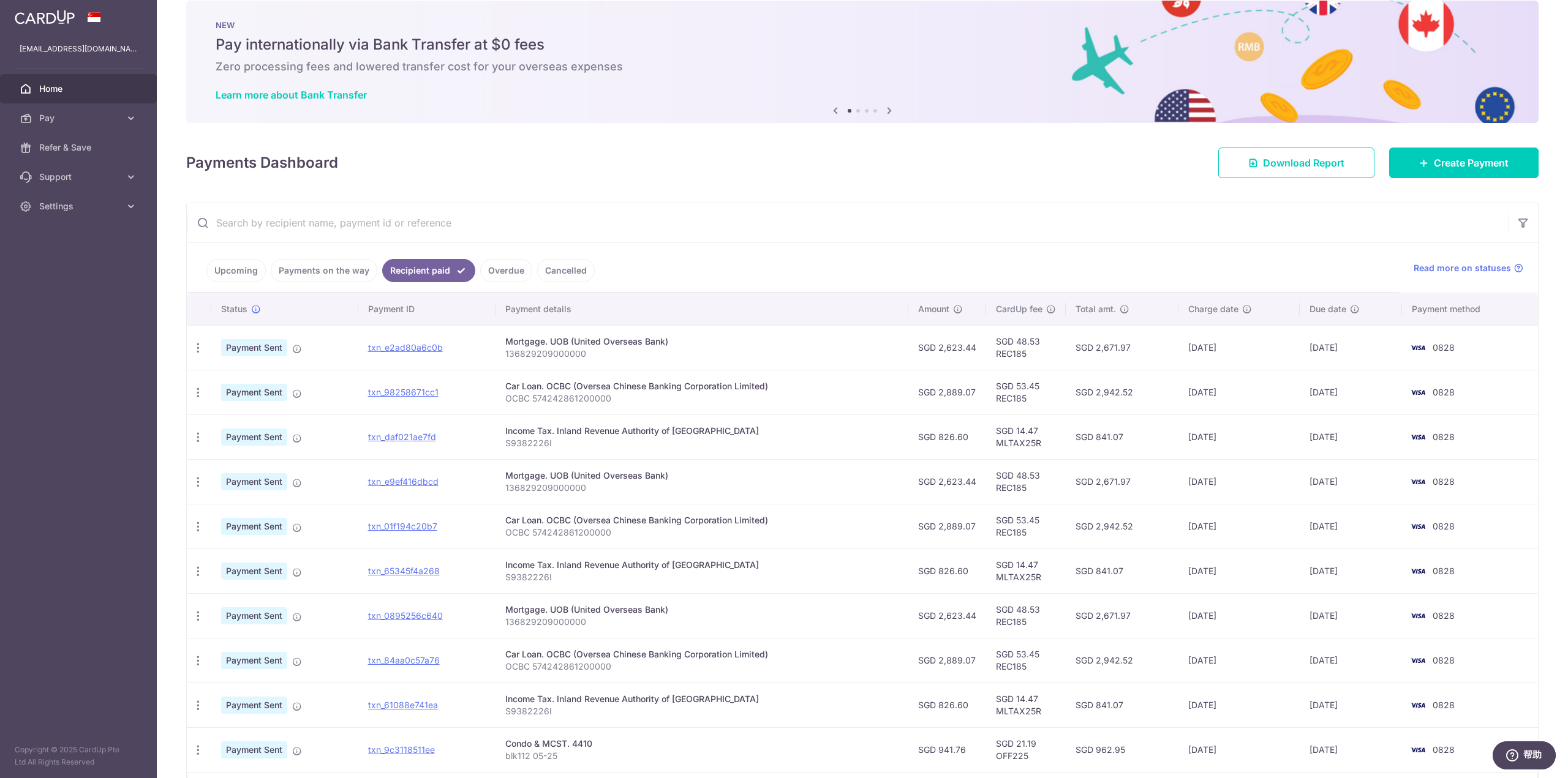
scroll to position [0, 0]
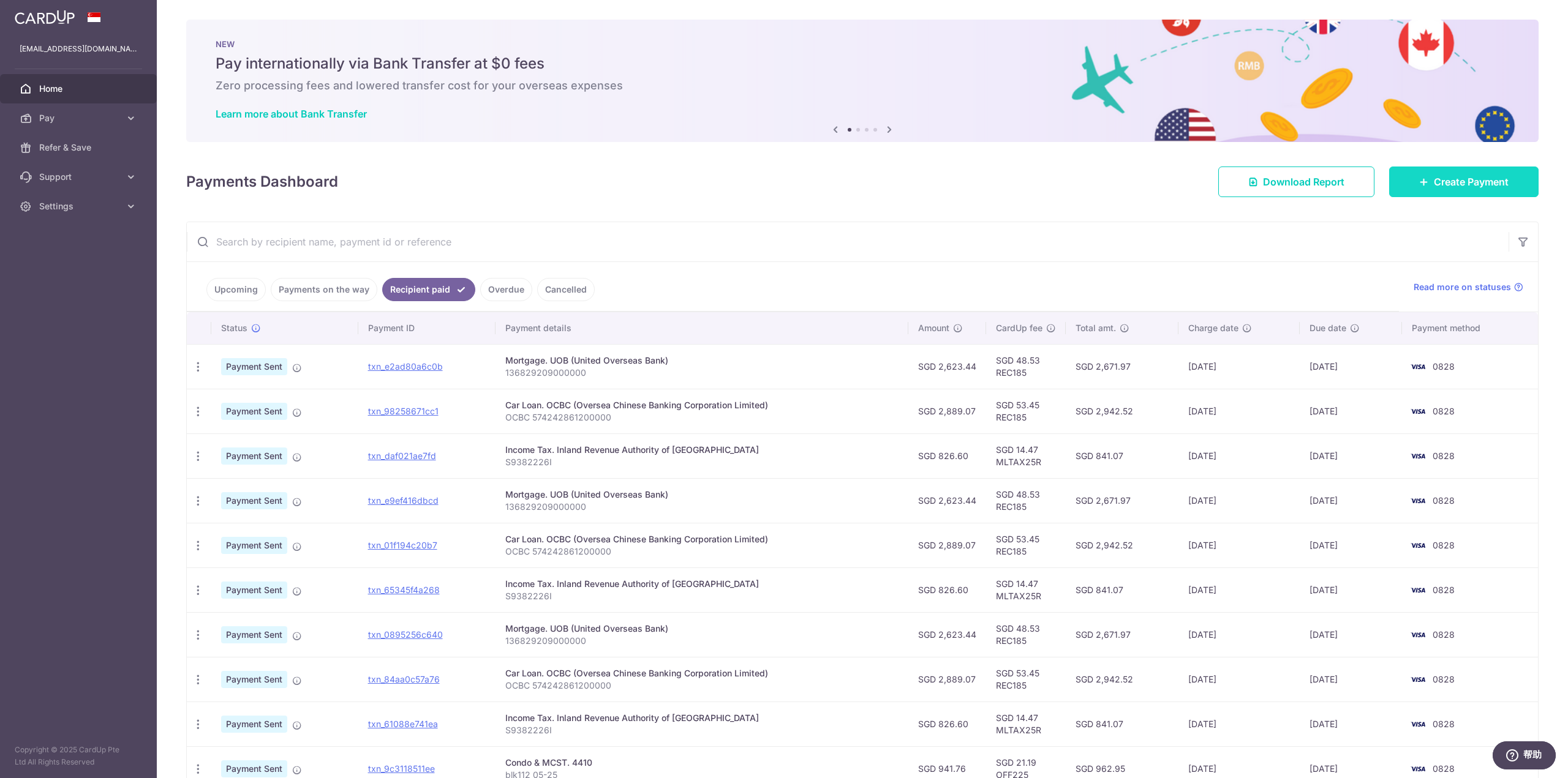
click at [1465, 177] on span "Create Payment" at bounding box center [1470, 182] width 75 height 15
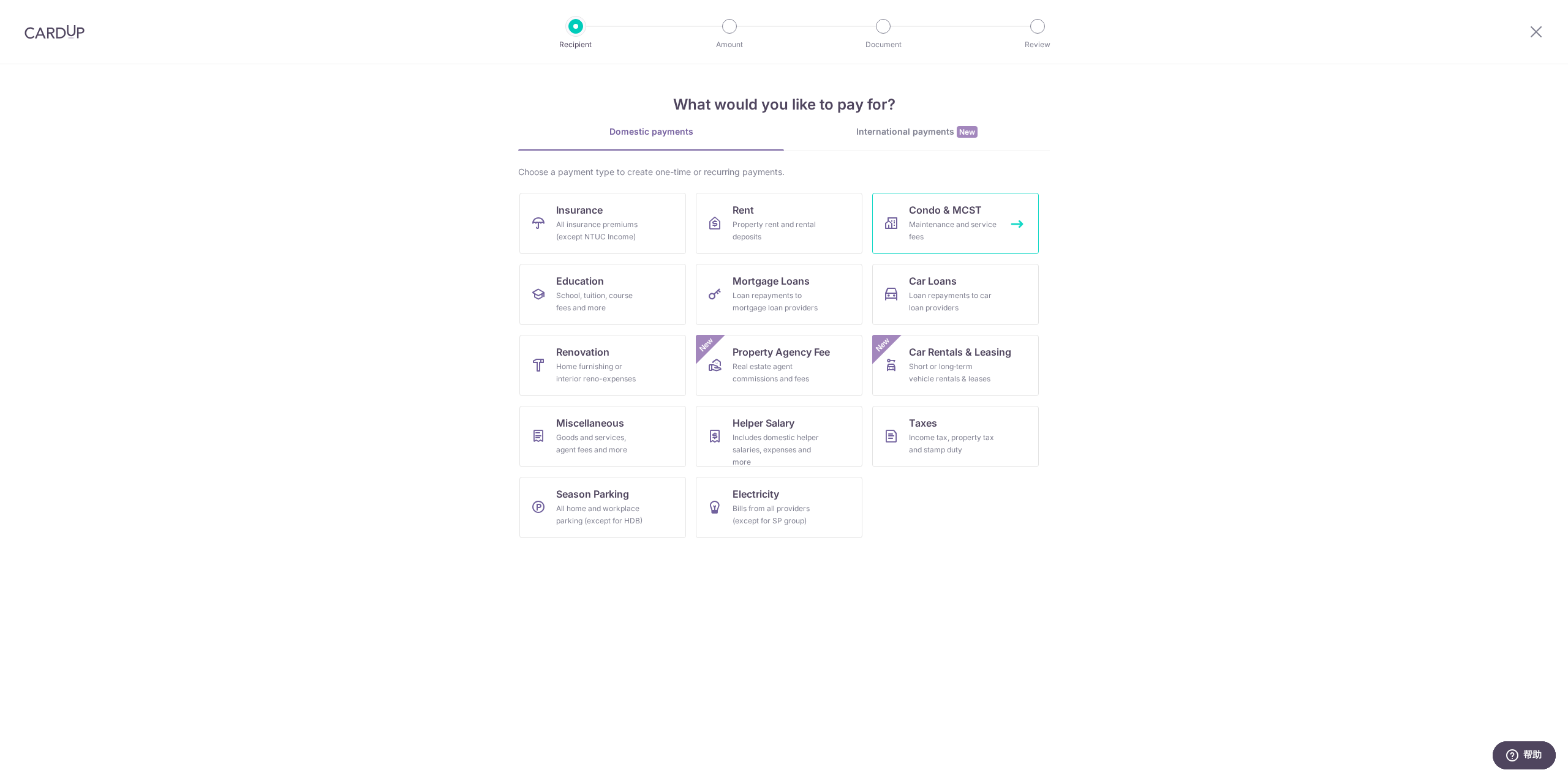
click at [929, 208] on span "Condo & MCST" at bounding box center [945, 210] width 73 height 15
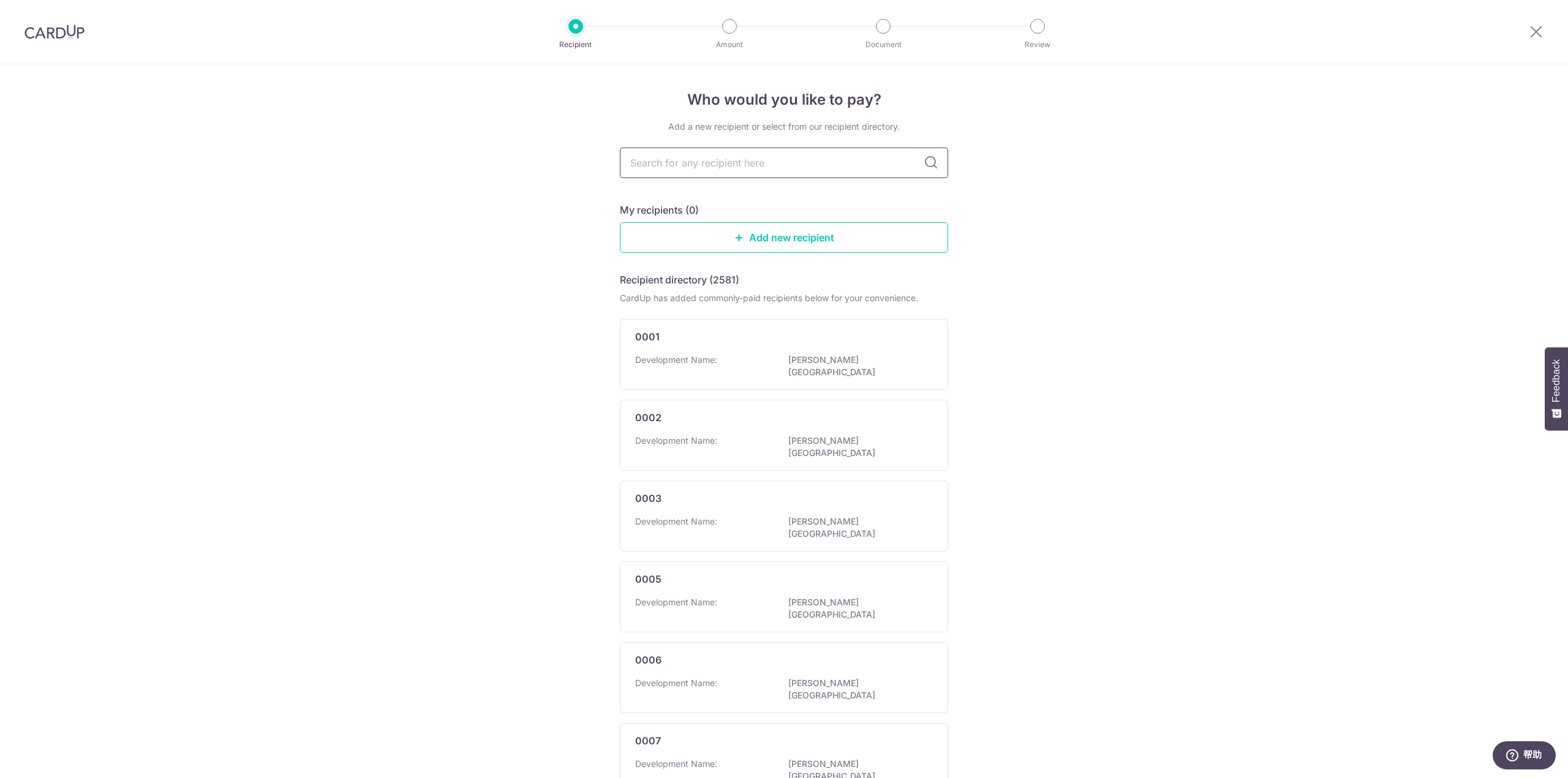
click at [765, 169] on input "text" at bounding box center [784, 163] width 328 height 30
type input "441"
type input "4410"
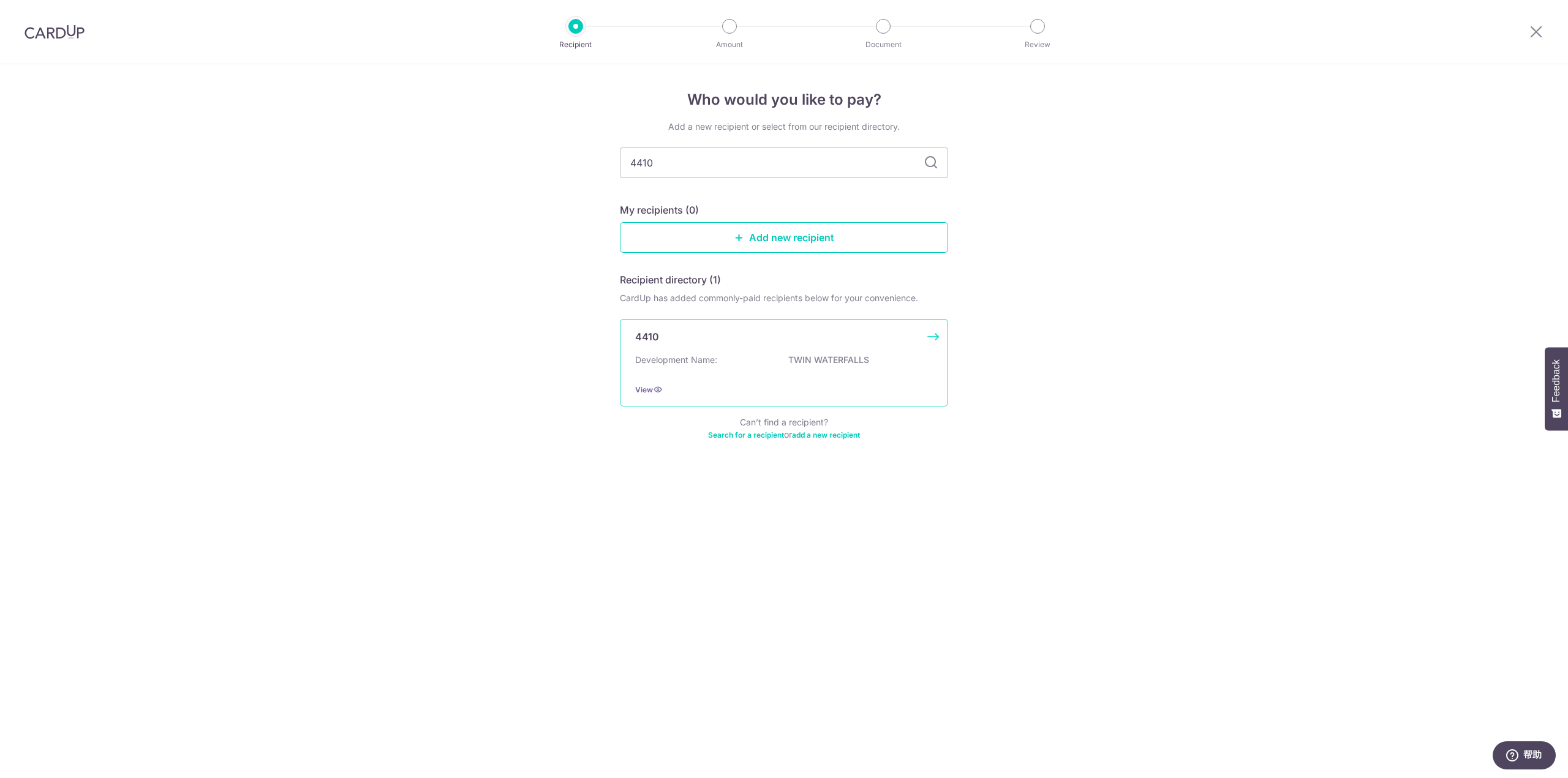
click at [842, 355] on p "TWIN WATERFALLS" at bounding box center [857, 360] width 138 height 13
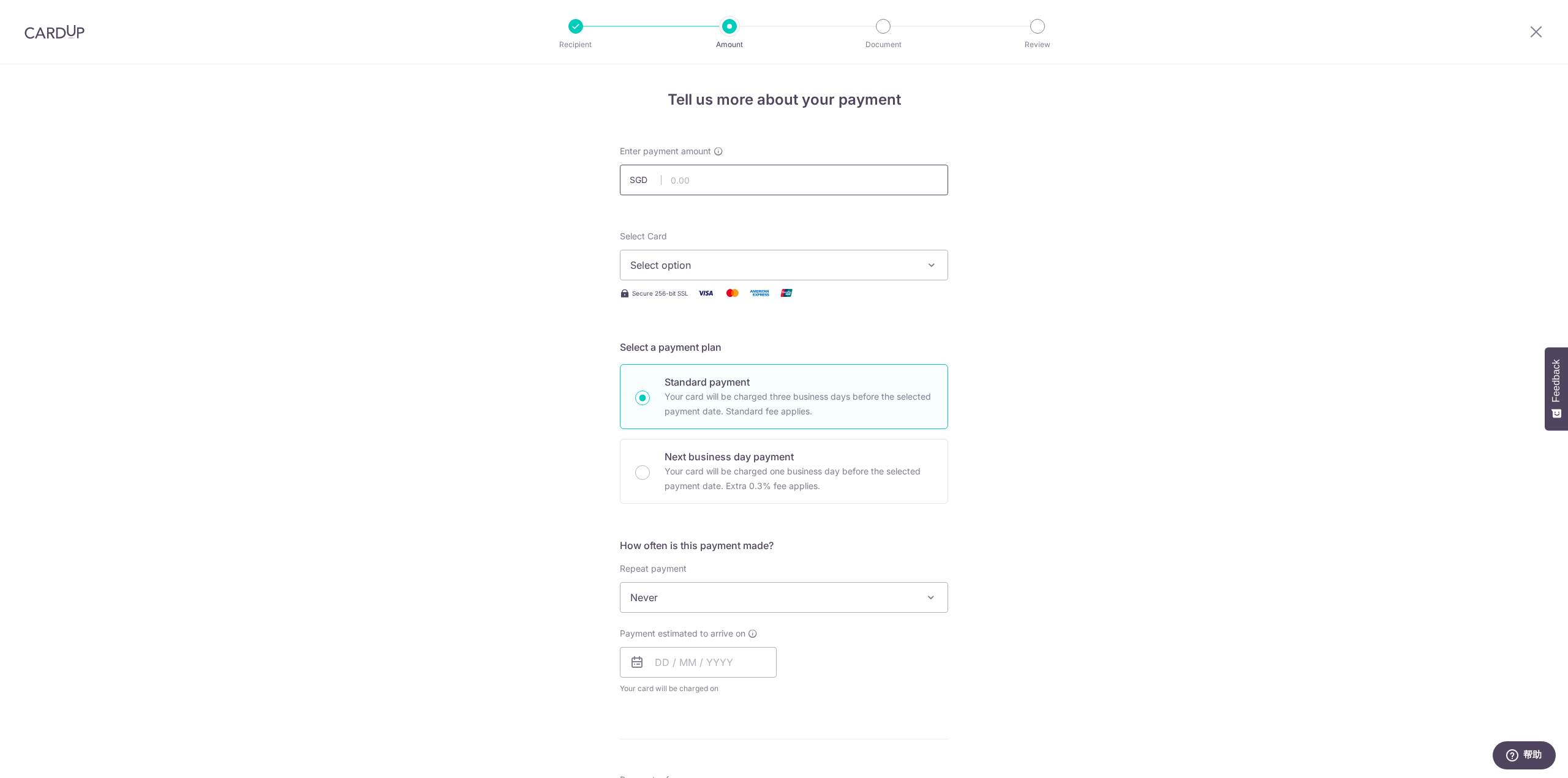
click at [821, 191] on input "text" at bounding box center [784, 180] width 328 height 30
type input "941.76"
click at [1072, 306] on div "Tell us more about your payment Enter payment amount SGD 941.76 941.76 Select C…" at bounding box center [784, 618] width 1568 height 1107
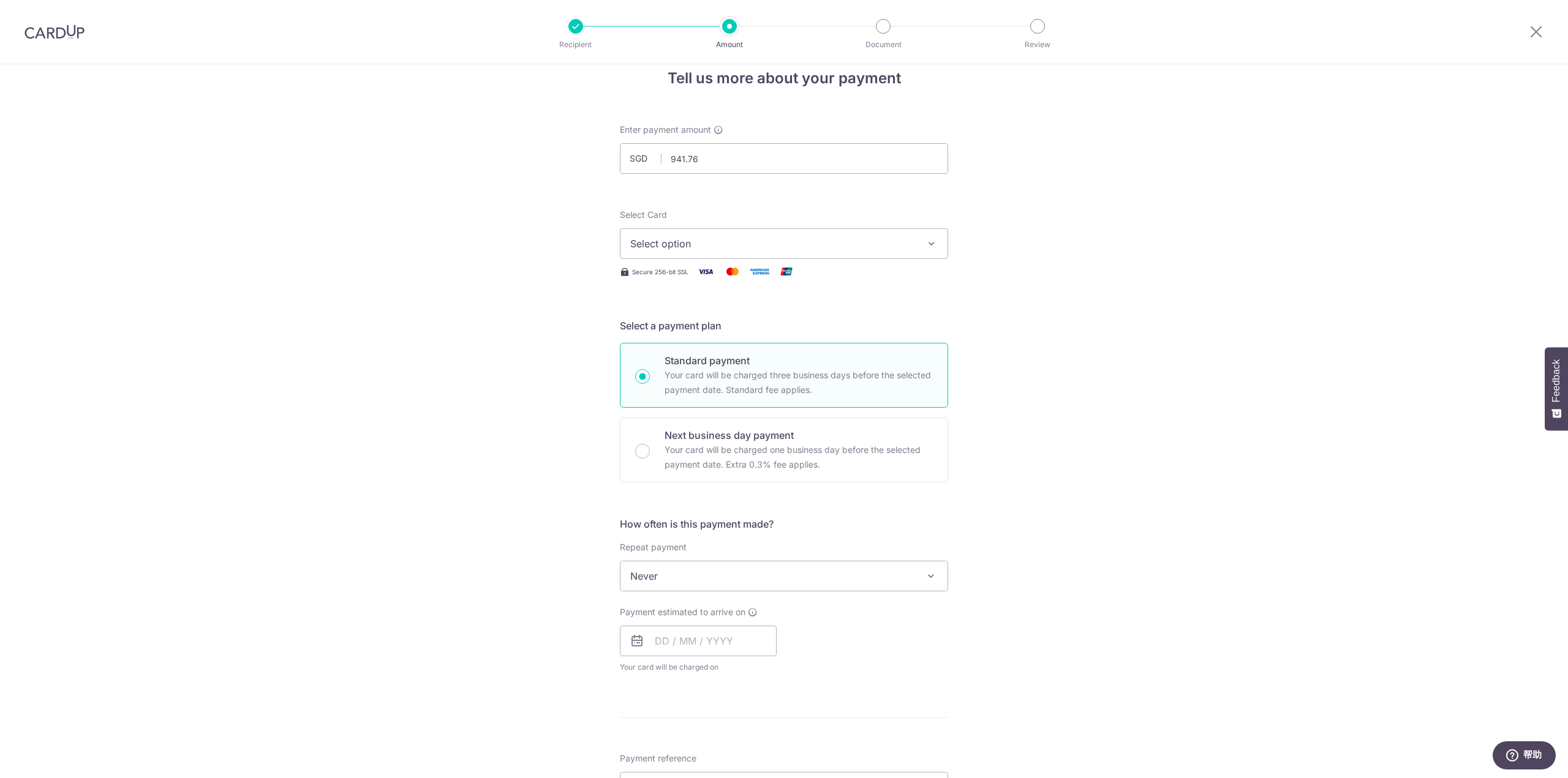
scroll to position [61, 0]
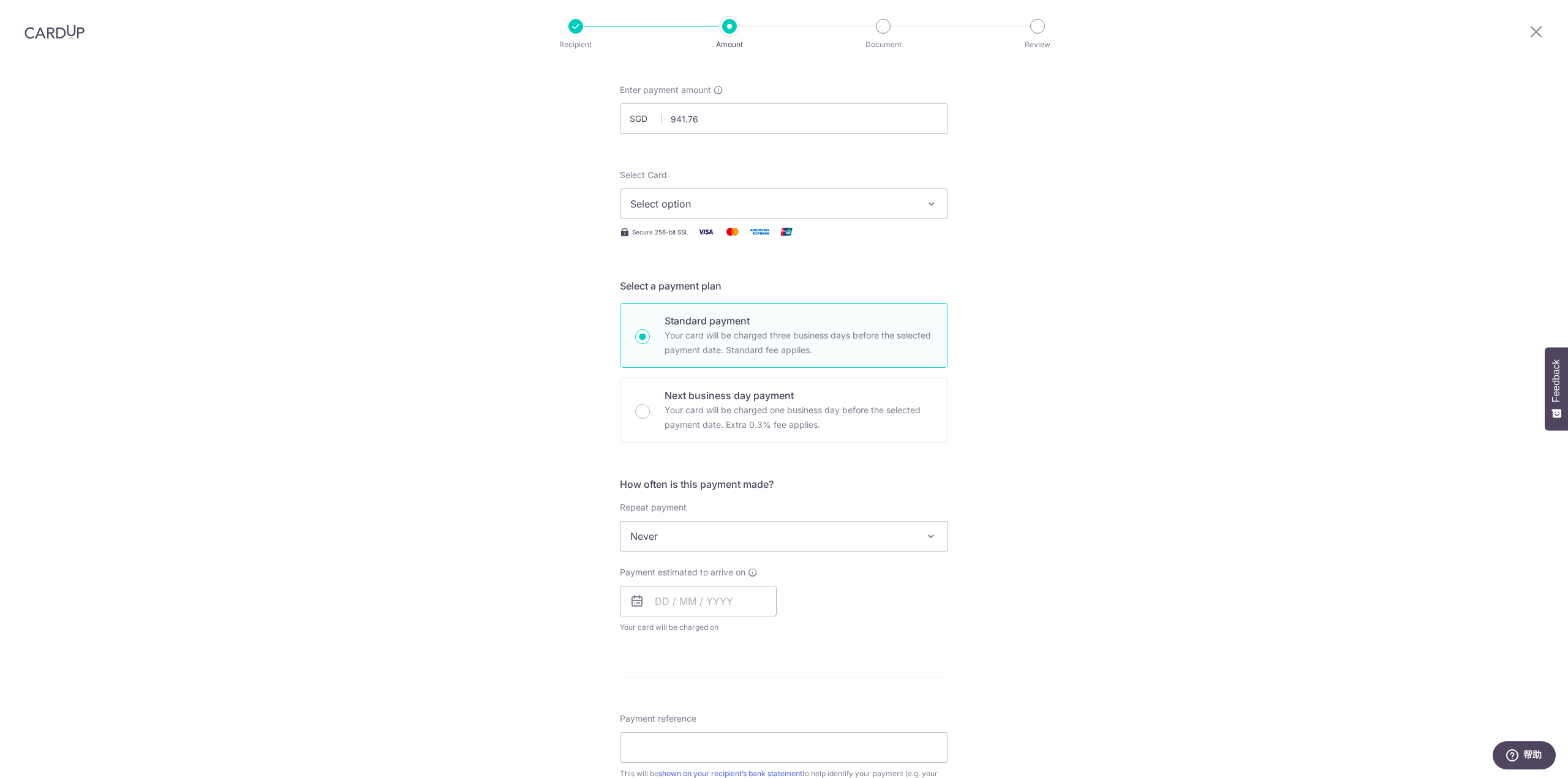
click at [865, 216] on button "Select option" at bounding box center [784, 203] width 328 height 30
click at [818, 299] on link "**** 0828" at bounding box center [784, 291] width 327 height 30
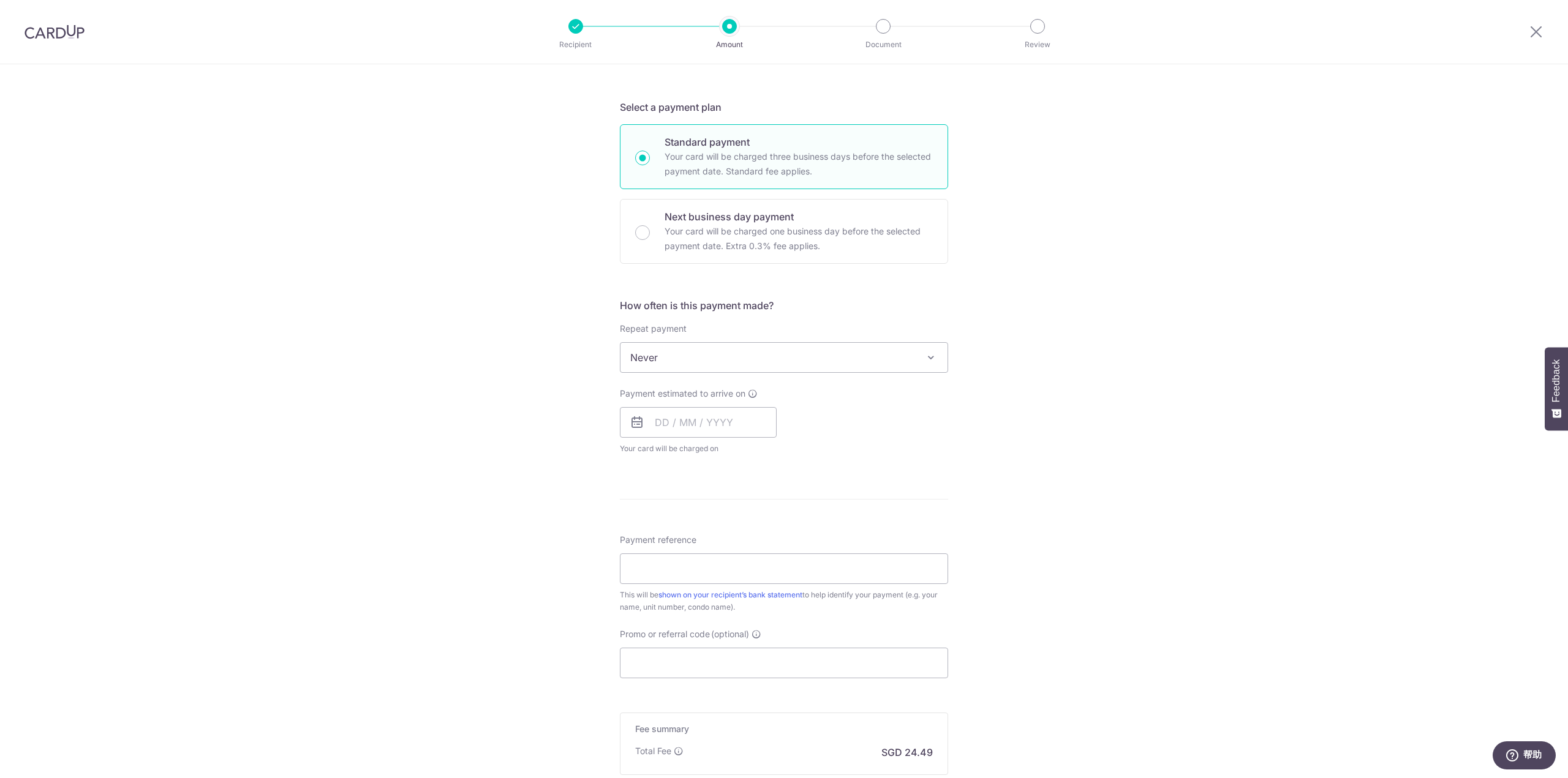
scroll to position [245, 0]
click at [724, 415] on input "text" at bounding box center [698, 417] width 157 height 30
click at [716, 532] on link "10" at bounding box center [718, 528] width 20 height 20
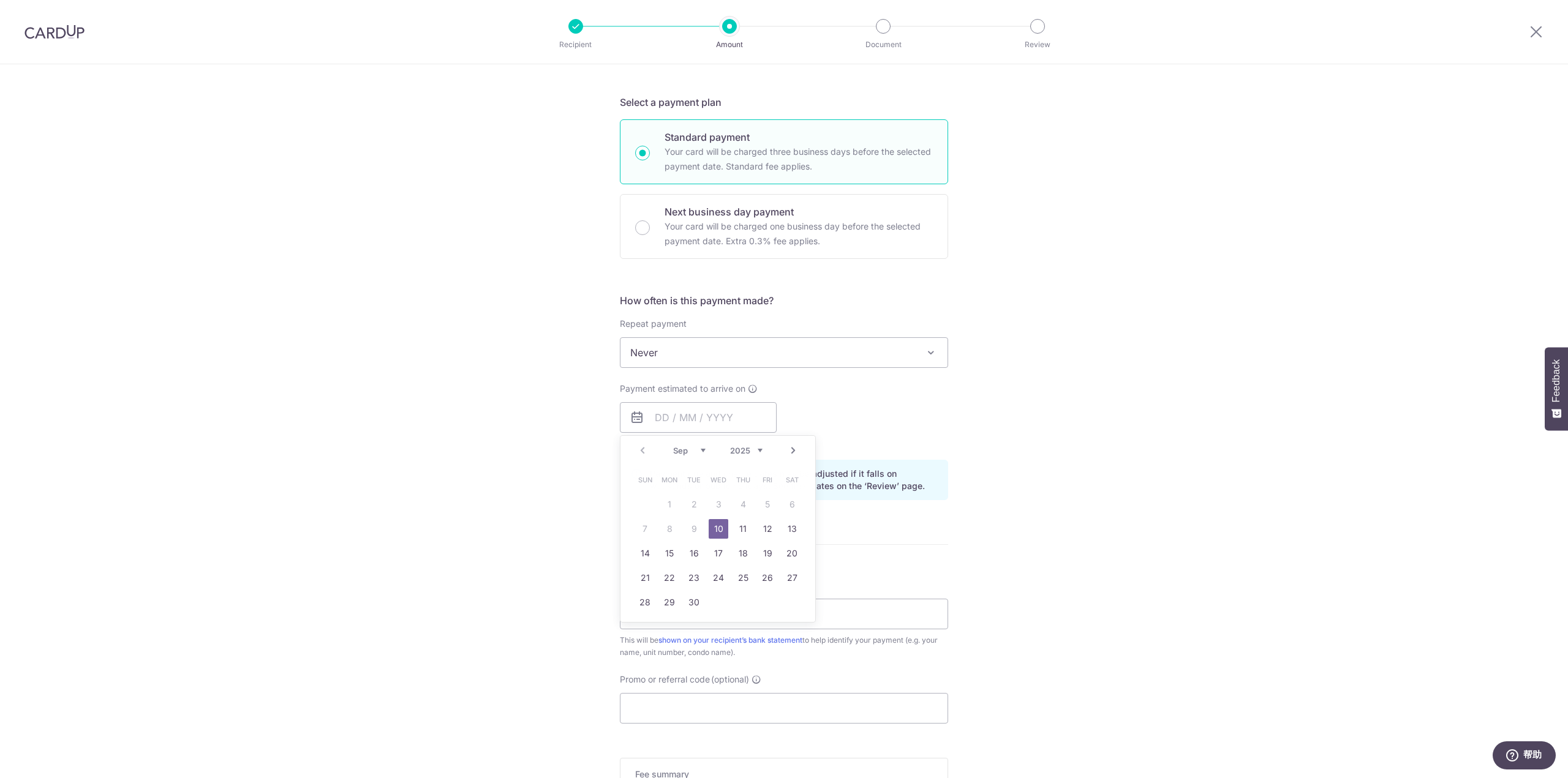
type input "[DATE]"
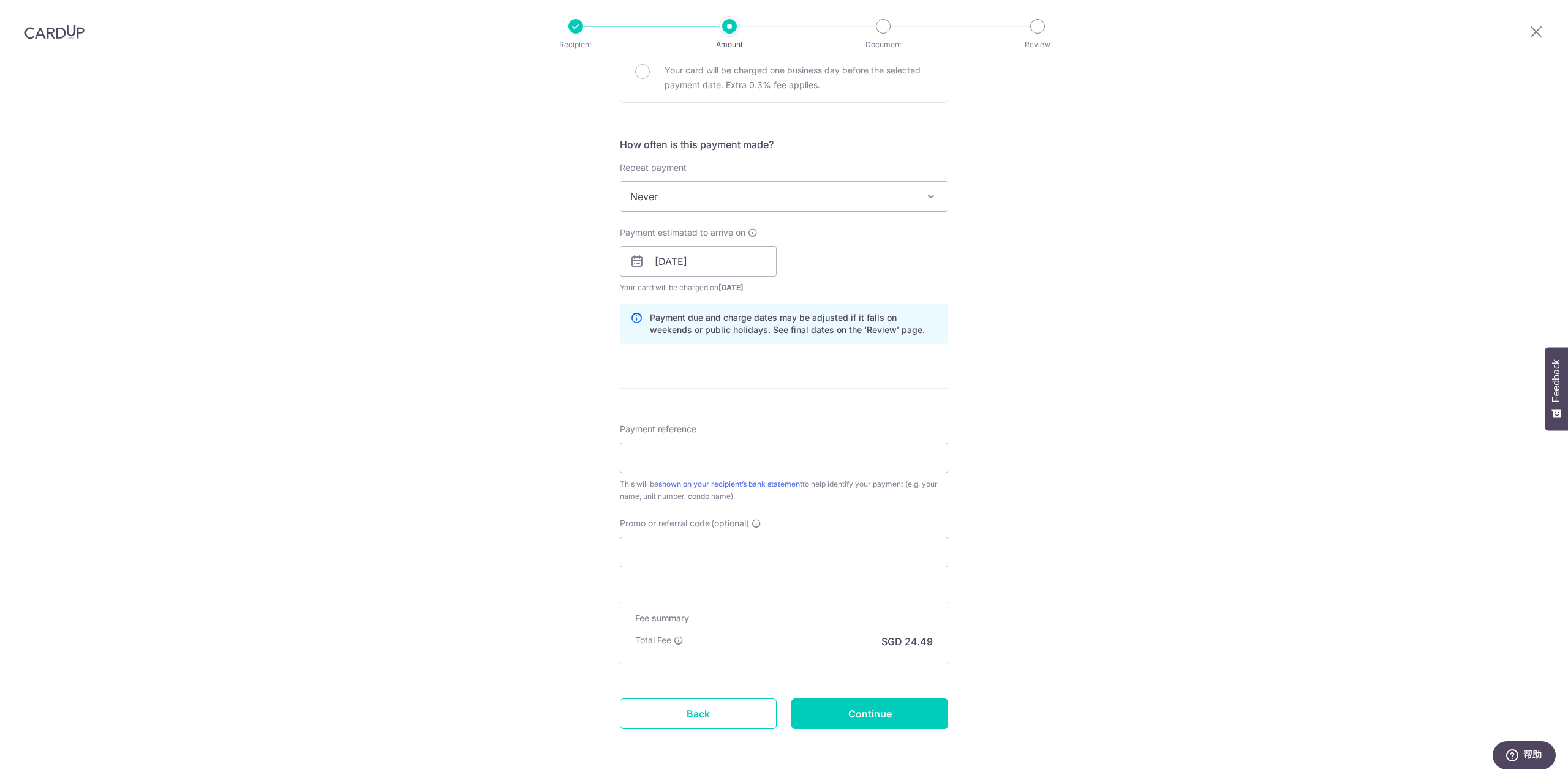
scroll to position [429, 0]
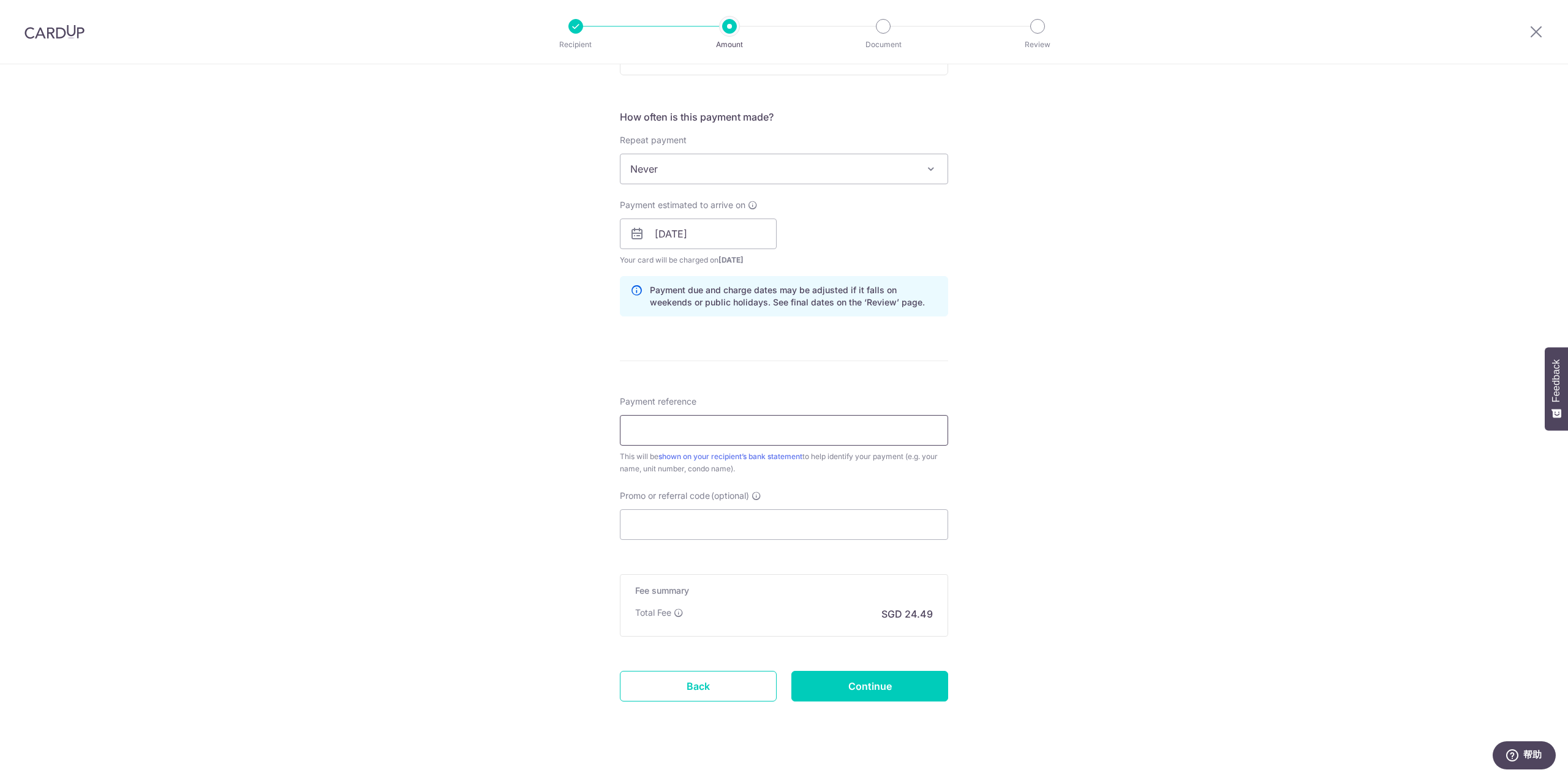
click at [793, 434] on input "Payment reference" at bounding box center [784, 430] width 328 height 30
type input "blk112 05-25"
click at [751, 530] on input "Promo or referral code (optional)" at bounding box center [784, 524] width 328 height 30
paste input "OFF225"
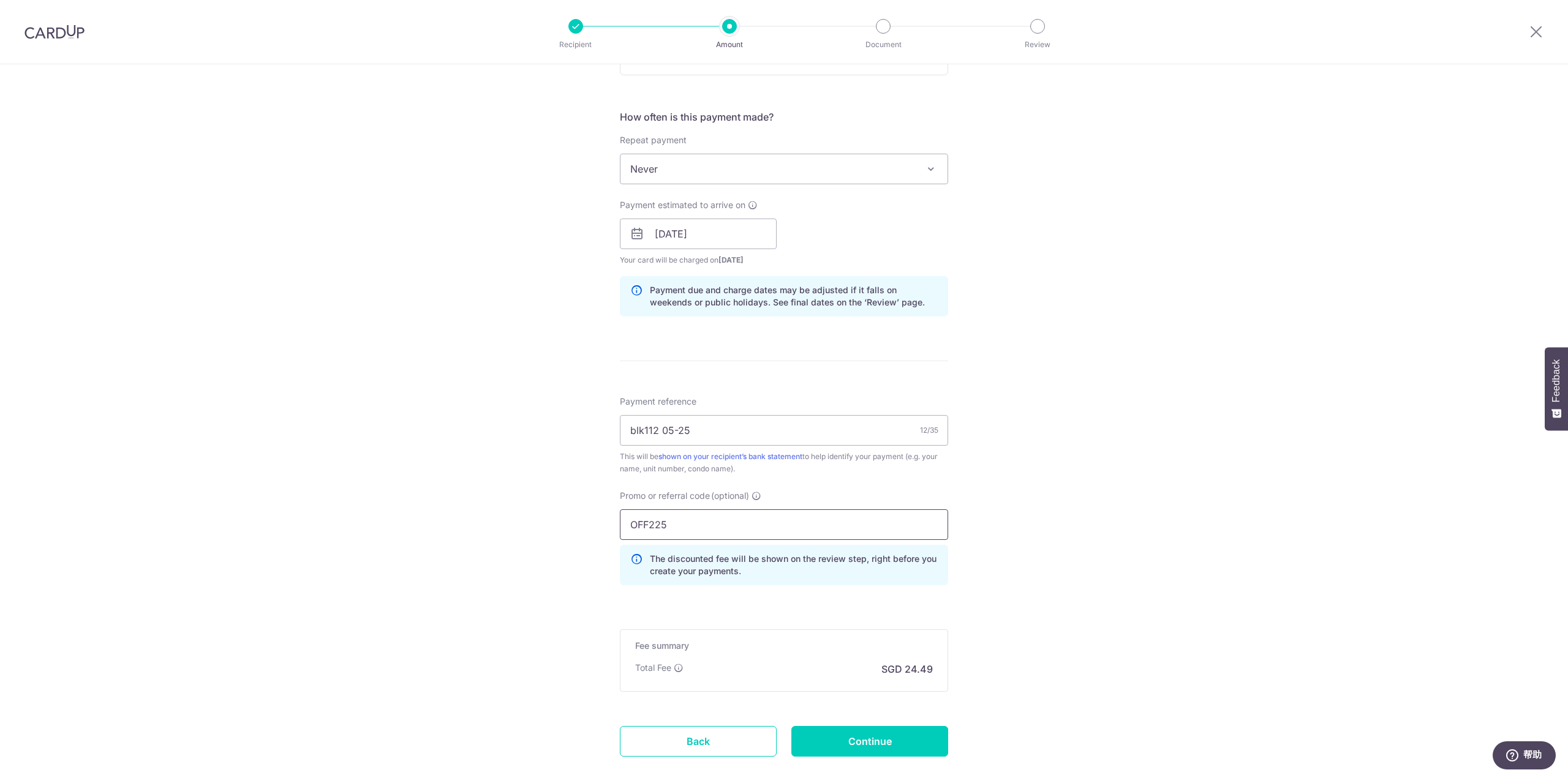
type input "OFF225"
click at [490, 564] on div "Tell us more about your payment Enter payment amount SGD 941.76 941.76 Select C…" at bounding box center [784, 242] width 1568 height 1212
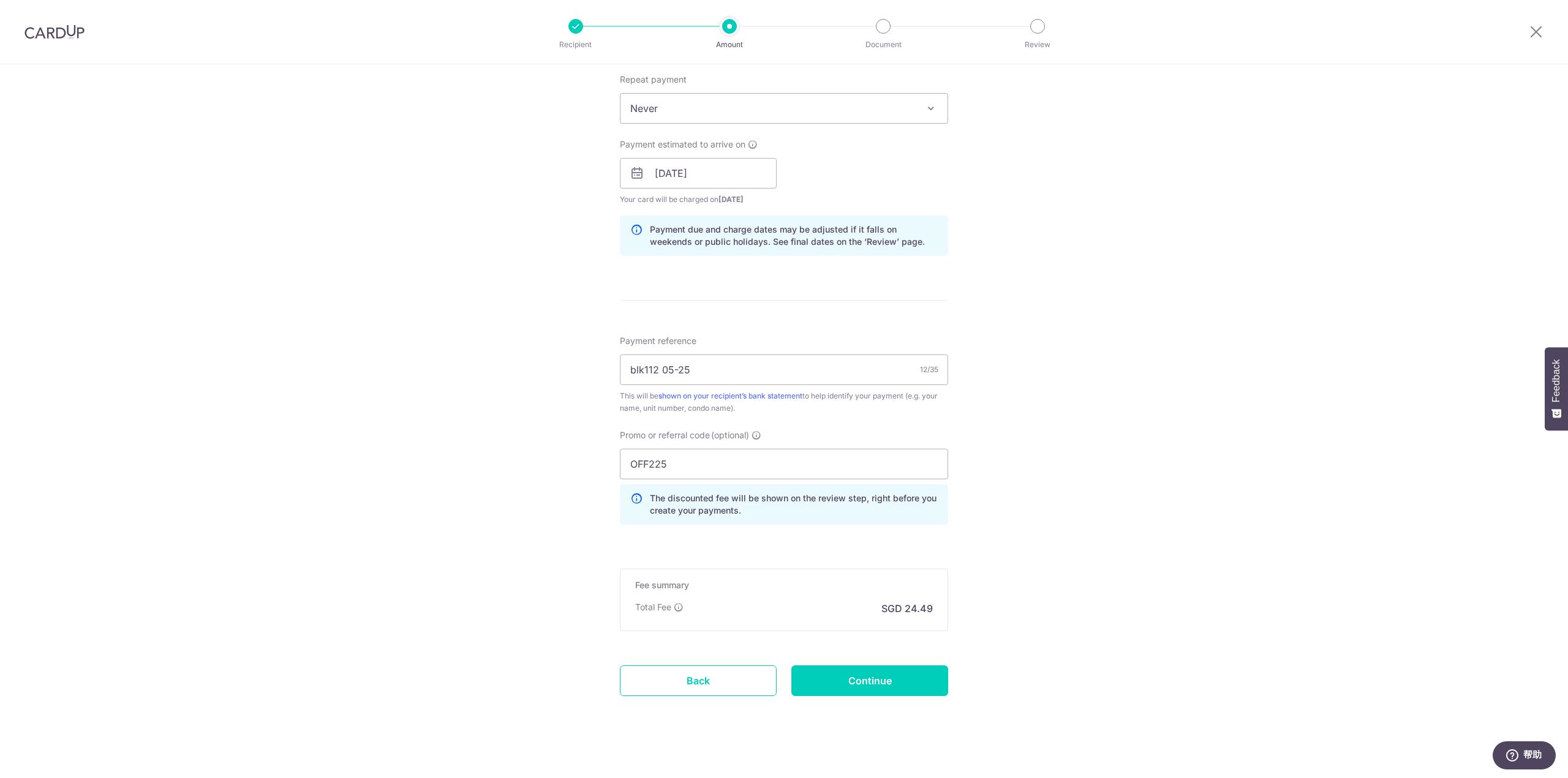
scroll to position [499, 0]
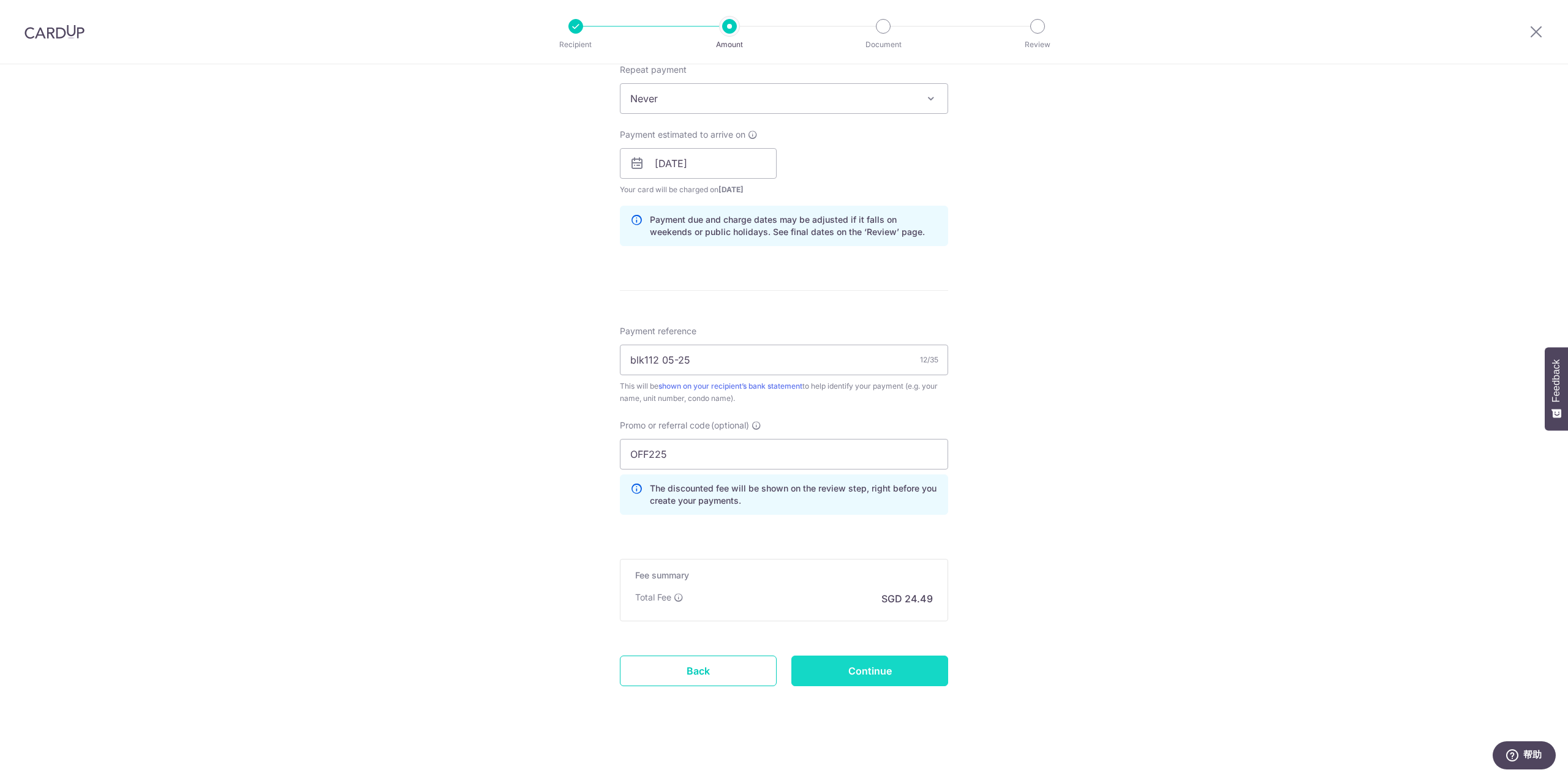
click at [893, 677] on input "Continue" at bounding box center [869, 670] width 157 height 30
type input "Create Schedule"
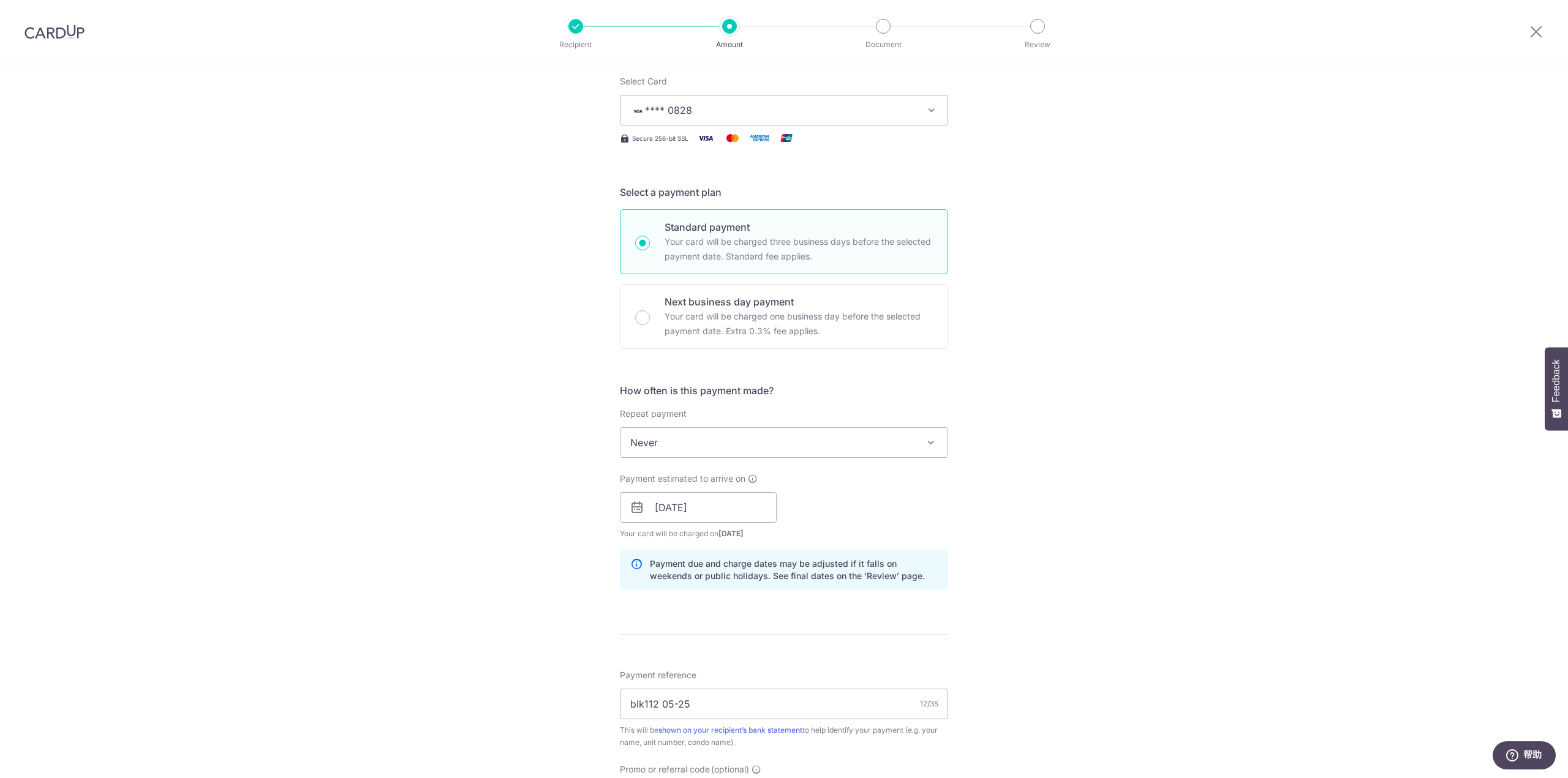
scroll to position [184, 0]
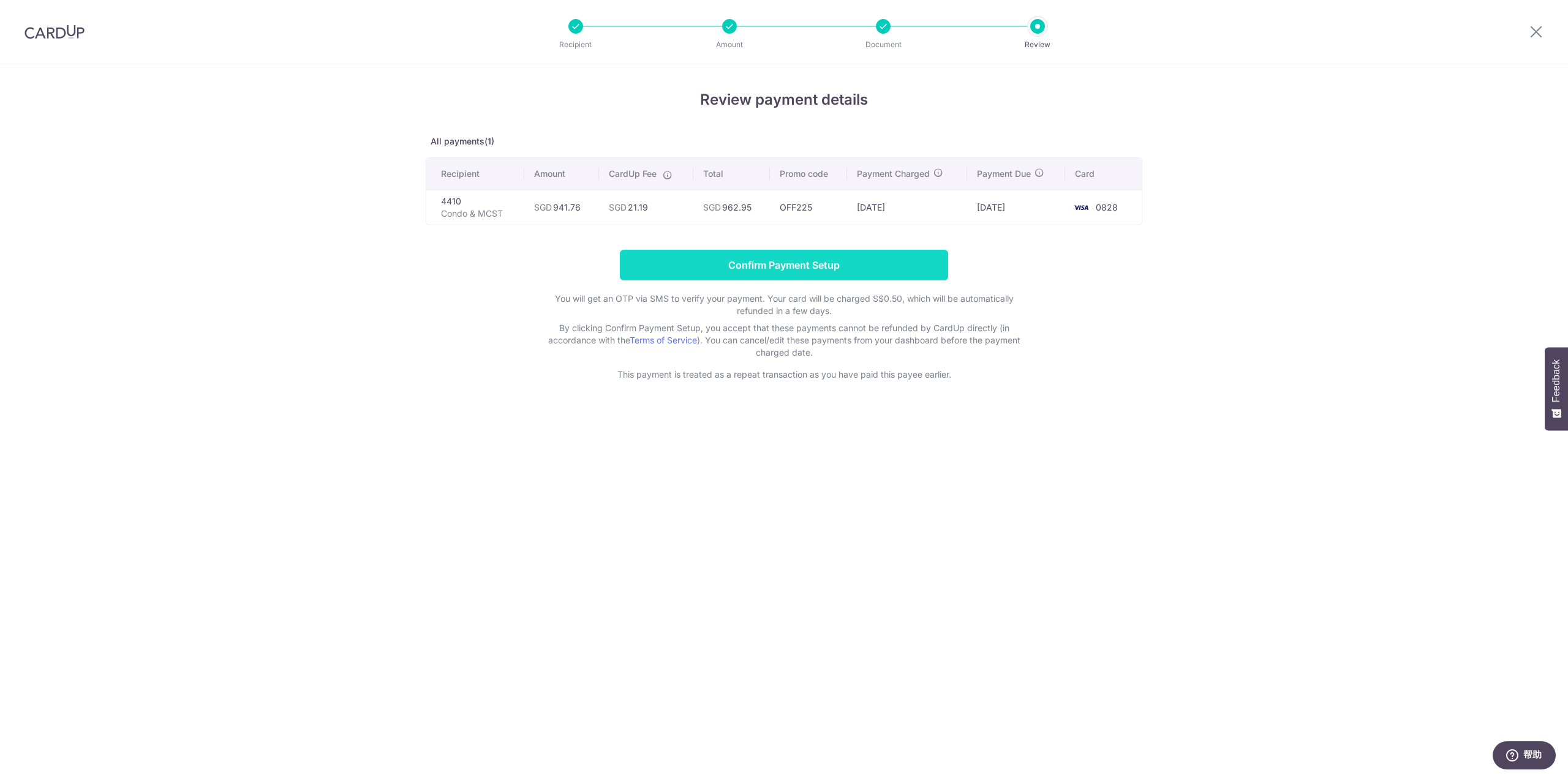
click at [840, 265] on input "Confirm Payment Setup" at bounding box center [784, 265] width 328 height 30
